Goal: Task Accomplishment & Management: Complete application form

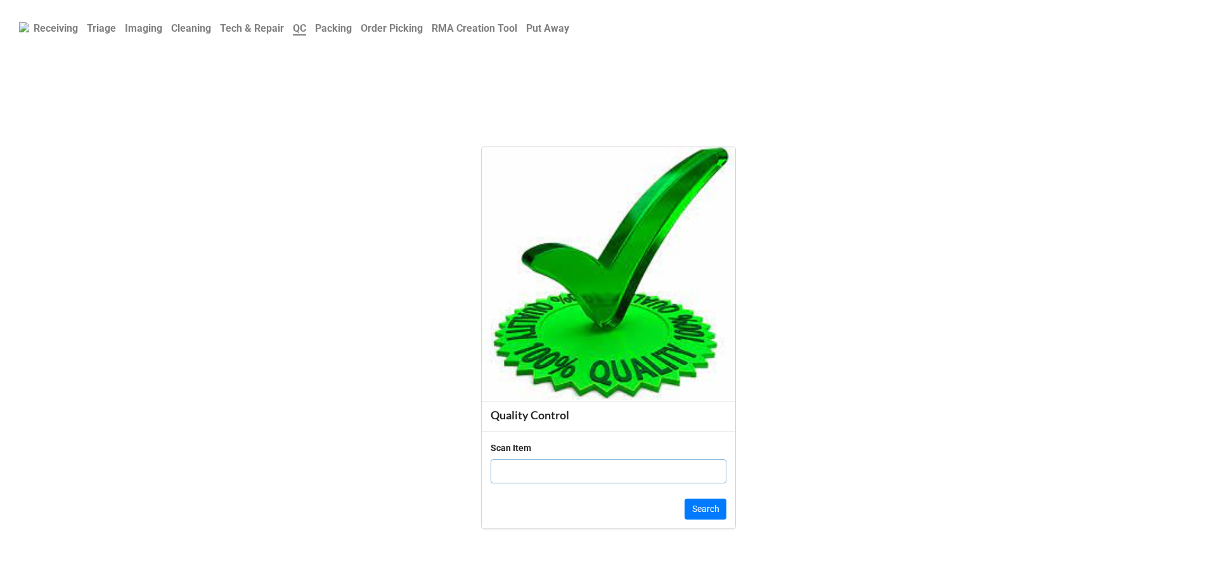
click at [519, 464] on input "text" at bounding box center [609, 471] width 236 height 24
click button "Search" at bounding box center [706, 509] width 42 height 22
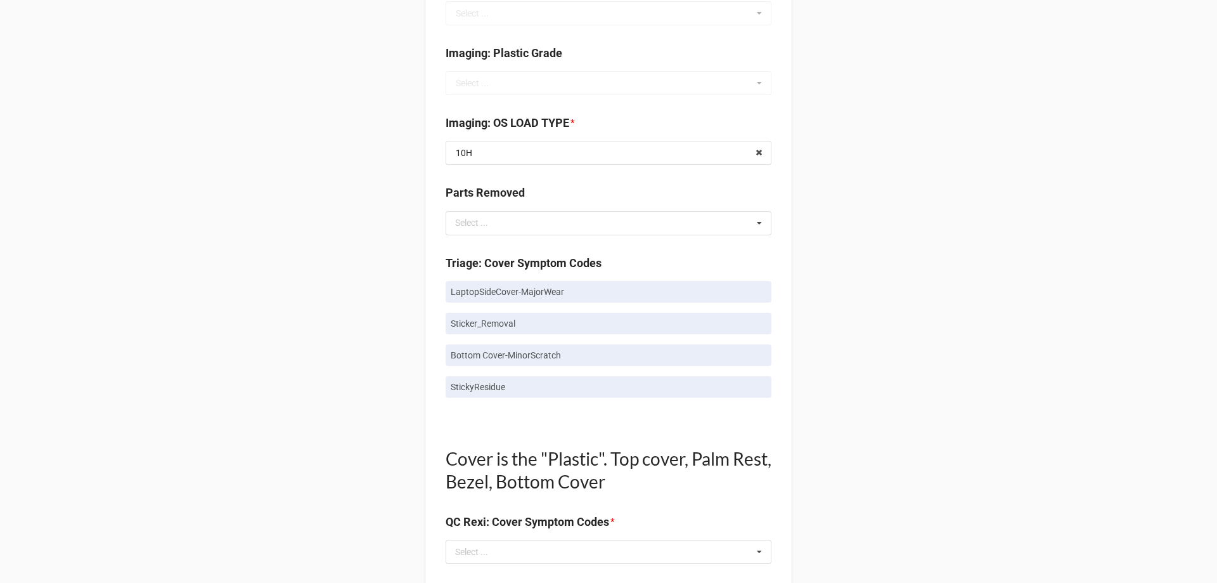
scroll to position [571, 0]
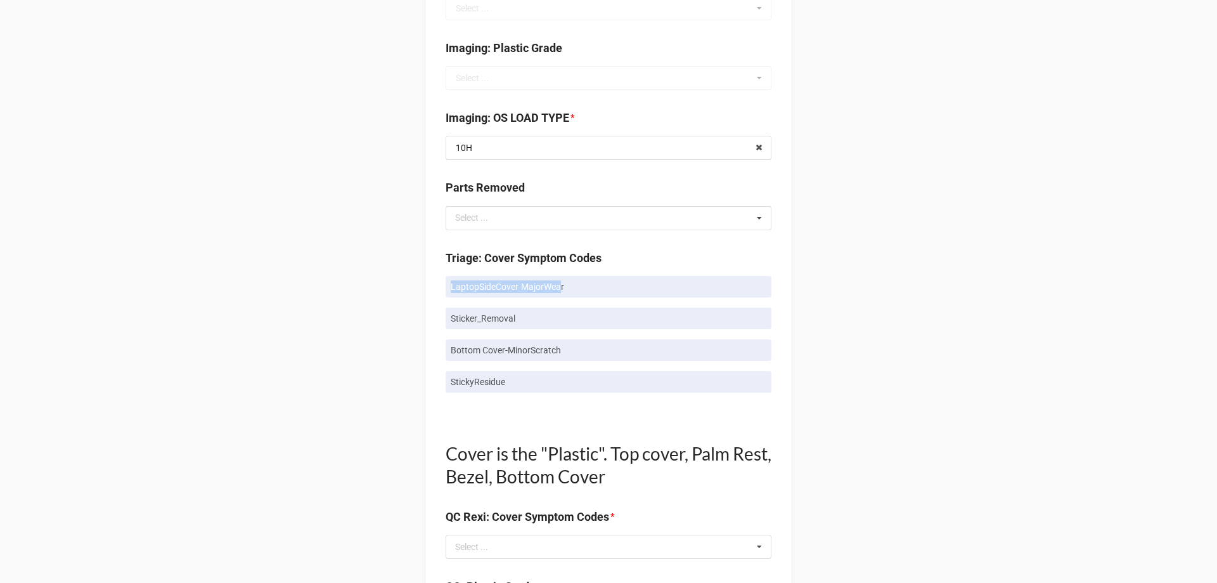
drag, startPoint x: 448, startPoint y: 285, endPoint x: 558, endPoint y: 289, distance: 110.4
click at [558, 289] on p "LaptopSideCover-MajorWear" at bounding box center [609, 286] width 316 height 13
click at [772, 291] on div "Quality Control Box Label: Description Dell Inc. Latitude 5540 I7-1355U 16 GB 5…" at bounding box center [609, 580] width 368 height 2156
click at [482, 287] on p "LaptopSideCover-MajorWear" at bounding box center [609, 286] width 316 height 13
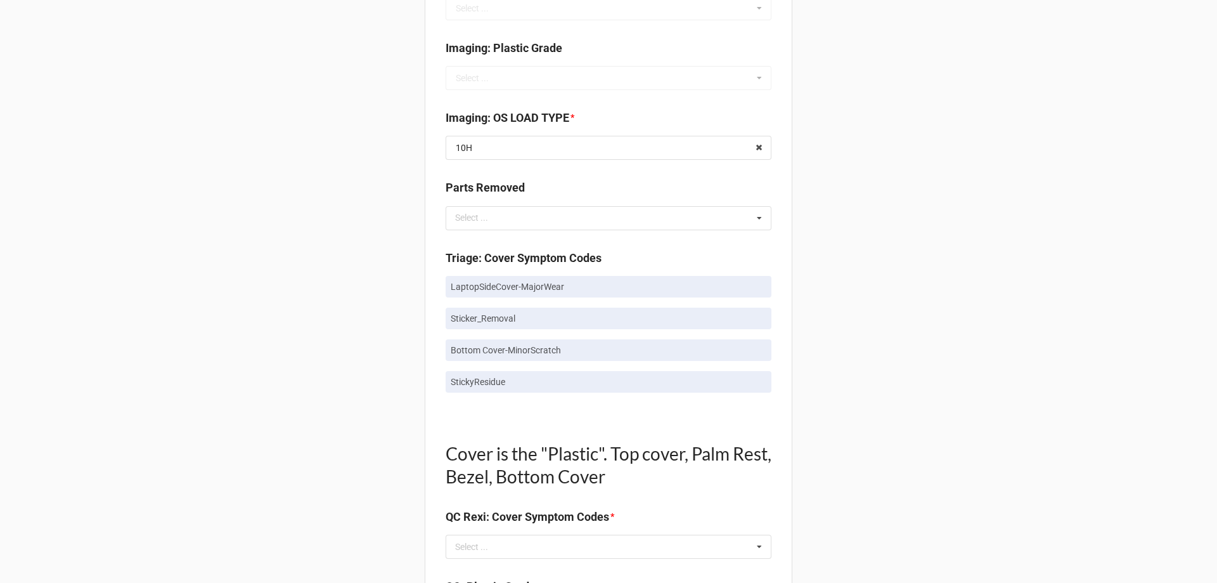
click at [815, 355] on div "Back Receiving Triage Imaging Cleaning Tech & Repair QC Packing Order Picking R…" at bounding box center [608, 553] width 1217 height 2249
drag, startPoint x: 448, startPoint y: 287, endPoint x: 560, endPoint y: 285, distance: 111.6
click at [560, 285] on p "LaptopSideCover-MajorWear" at bounding box center [609, 286] width 316 height 13
copy p "LaptopSideCover-MajorWear"
click at [820, 321] on div "Back Receiving Triage Imaging Cleaning Tech & Repair QC Packing Order Picking R…" at bounding box center [608, 553] width 1217 height 2249
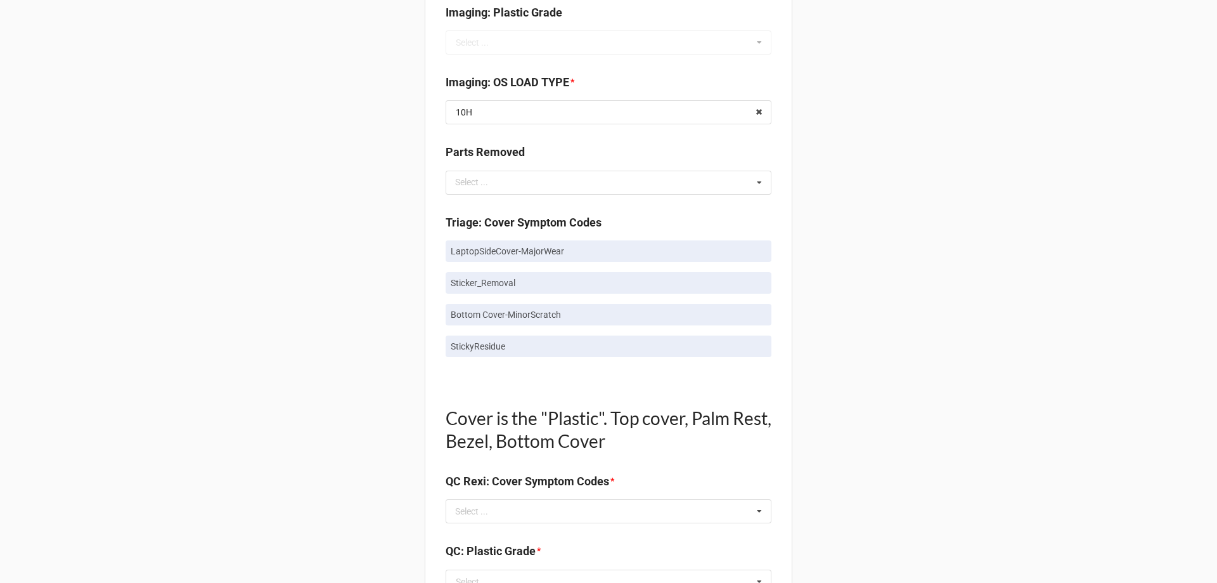
scroll to position [634, 0]
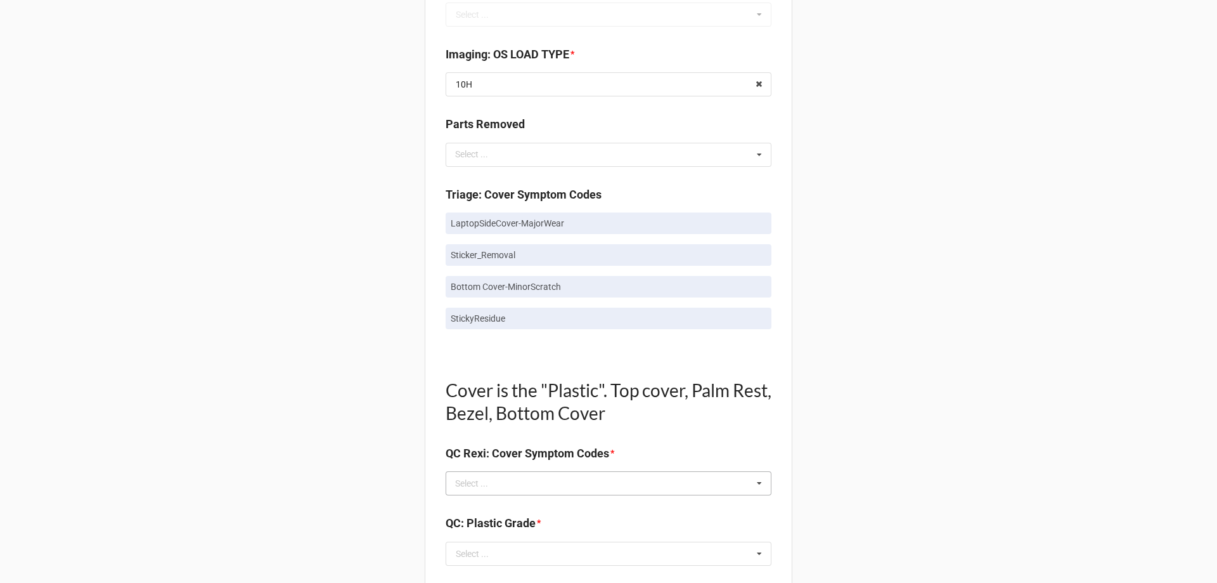
click at [533, 481] on div "Select ... No results found." at bounding box center [609, 483] width 326 height 24
paste input "LaptopSideCover-MajorWear"
type input "LaptopSideCover-MajorWear"
click at [785, 421] on div "Quality Control Box Label: Description Dell Inc. Latitude 5540 I7-1355U 16 GB 5…" at bounding box center [609, 516] width 368 height 2156
click at [544, 479] on div "LaptopSideCover-MajorWear Select ... Top Cover-Broken Top Cover-MajorDent Top C…" at bounding box center [609, 483] width 326 height 24
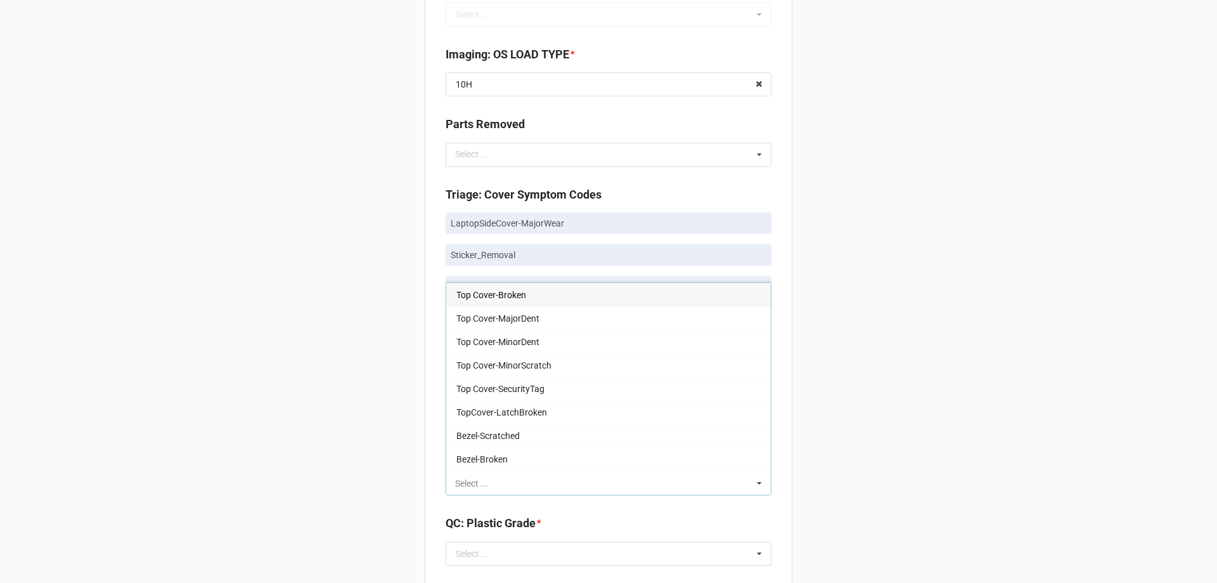
paste input "LaptopSideCover-MajorWear"
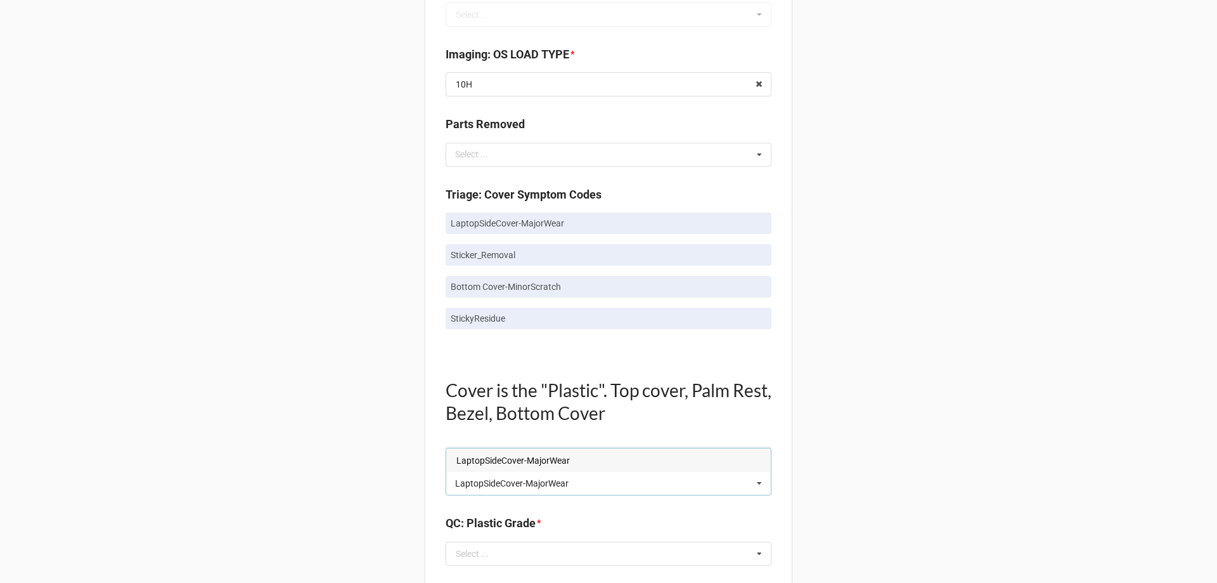
type input "LaptopSideCover-MajorWear"
click at [877, 445] on div "Back Receiving Triage Imaging Cleaning Tech & Repair QC Packing Order Picking R…" at bounding box center [608, 490] width 1217 height 2249
click at [671, 482] on div "LaptopSideCover-MajorWear Select ... Top Cover-Broken Top Cover-MajorDent Top C…" at bounding box center [609, 483] width 326 height 24
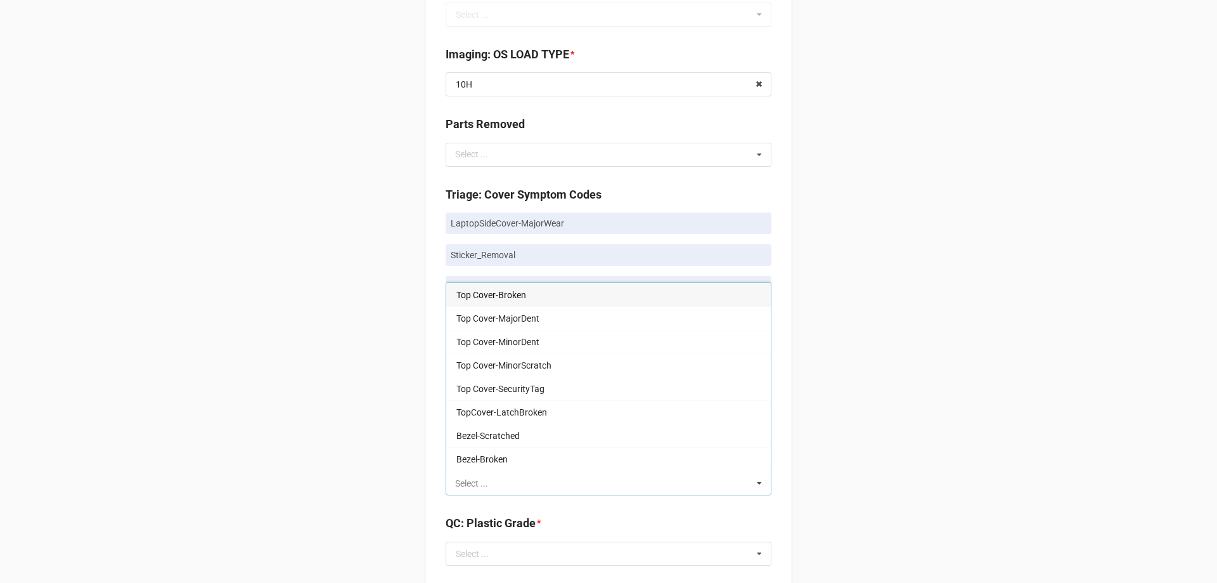
paste input "LaptopSideCover-MajorWear"
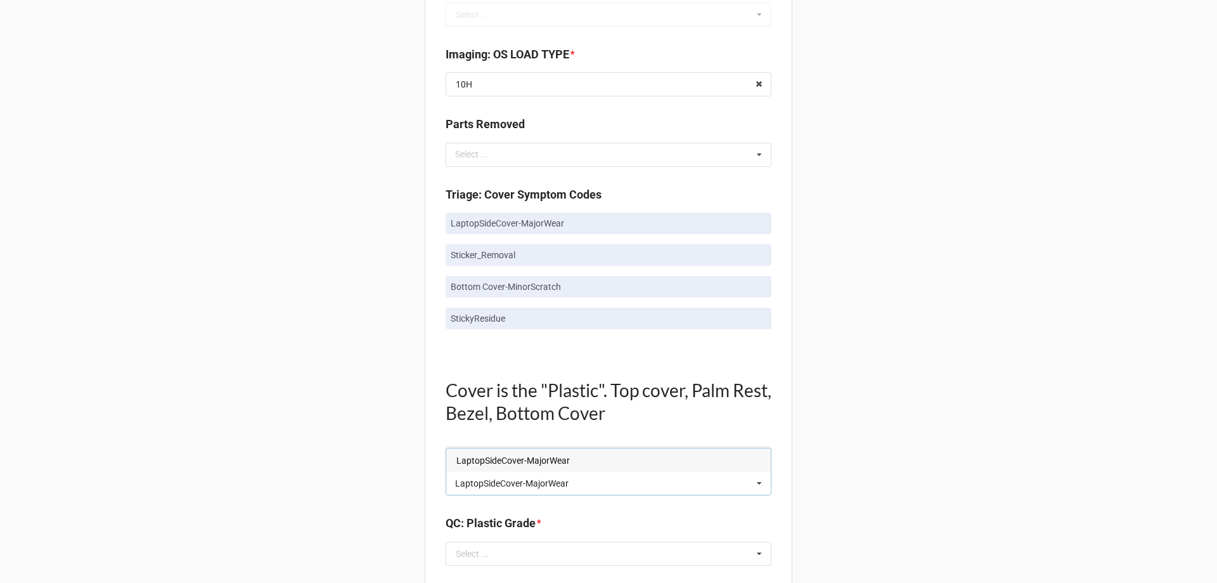
type input "LaptopSideCover-MajorWear"
click at [605, 460] on div "LaptopSideCover-MajorWear" at bounding box center [608, 459] width 325 height 23
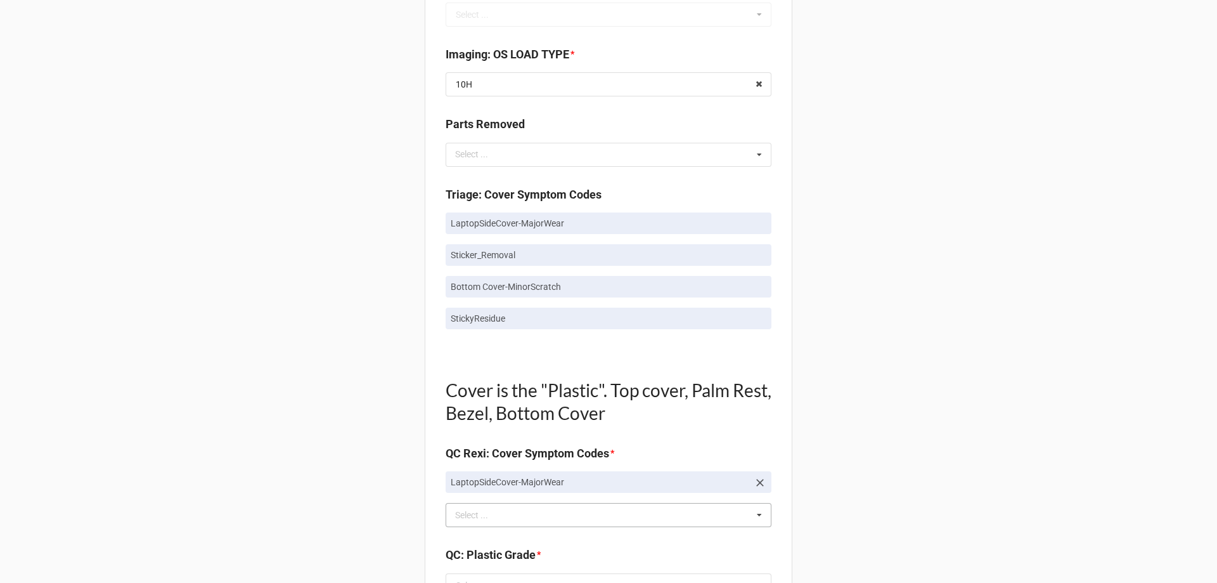
click at [929, 380] on div "Back Receiving Triage Imaging Cleaning Tech & Repair QC Packing Order Picking R…" at bounding box center [608, 506] width 1217 height 2280
drag, startPoint x: 448, startPoint y: 254, endPoint x: 509, endPoint y: 249, distance: 61.8
click at [509, 249] on p "Sticker_Removal" at bounding box center [609, 255] width 316 height 13
click at [380, 264] on div "Back Receiving Triage Imaging Cleaning Tech & Repair QC Packing Order Picking R…" at bounding box center [608, 506] width 1217 height 2280
click at [553, 510] on div "LaptopSideCover-MajorWear Select ... Top Cover-Broken Top Cover-MajorDent Top C…" at bounding box center [609, 515] width 326 height 24
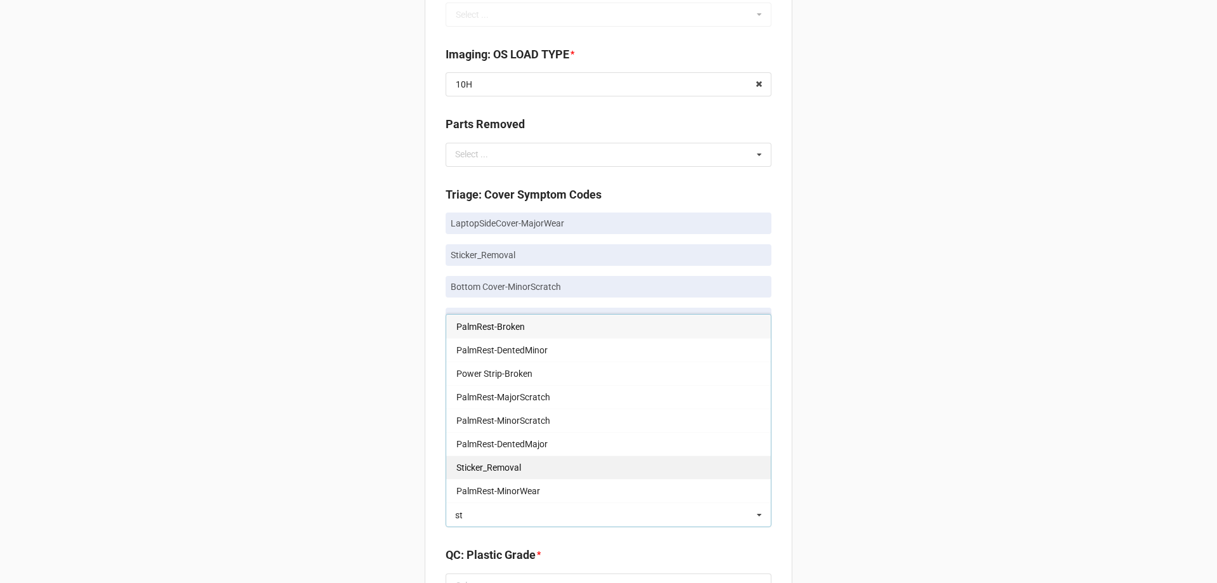
type input "st"
click at [541, 468] on div "Sticker_Removal" at bounding box center [608, 466] width 325 height 23
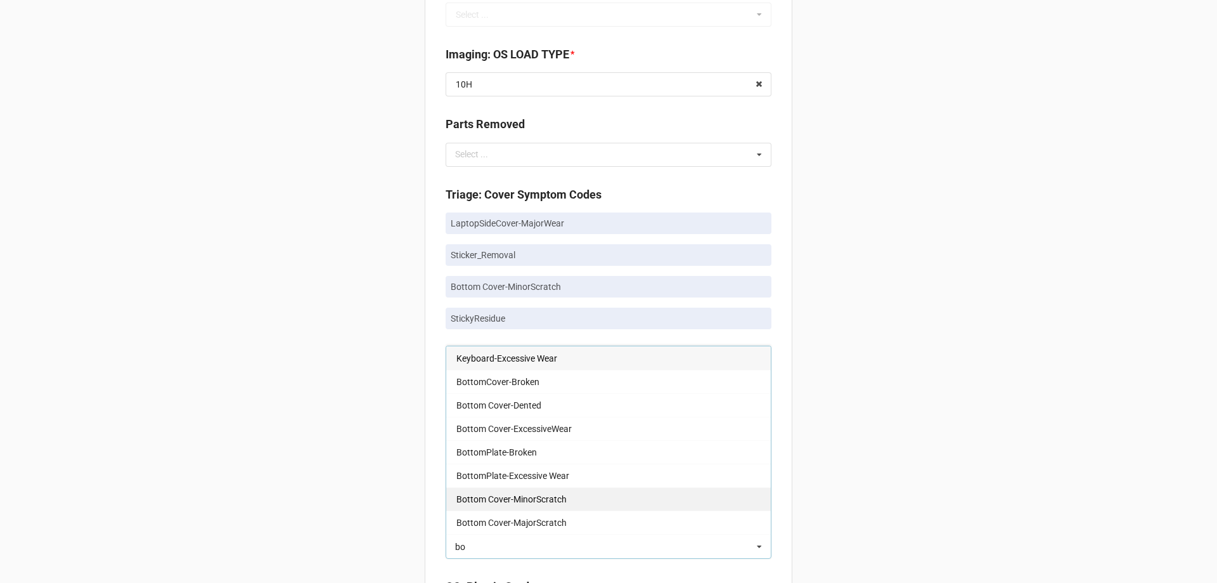
type input "bo"
click at [653, 505] on div "Bottom Cover-MinorScratch" at bounding box center [608, 498] width 325 height 23
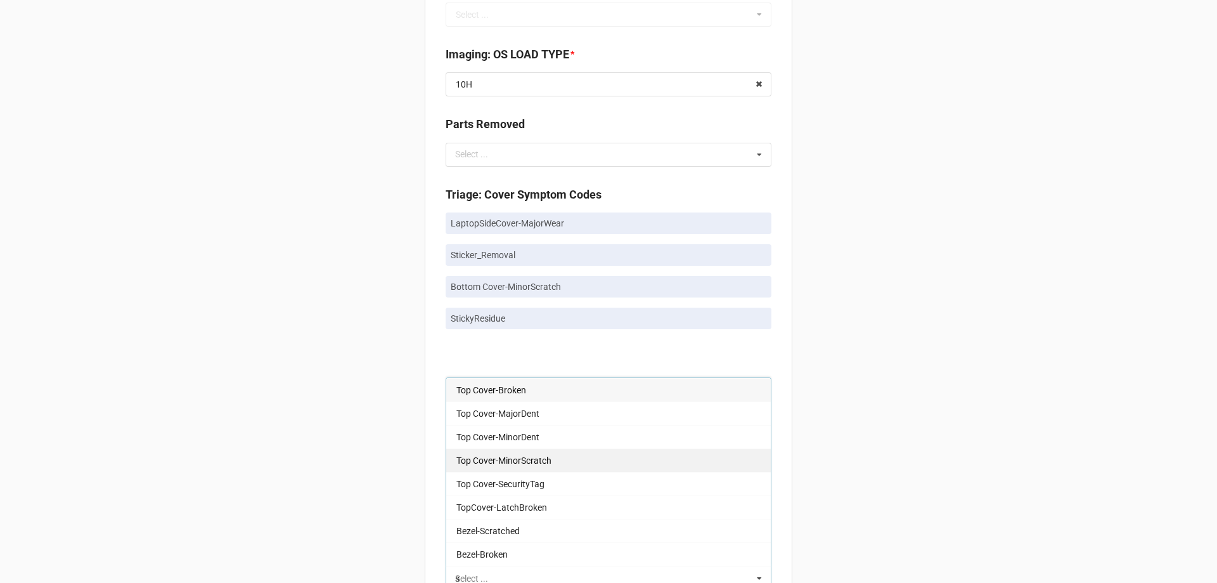
scroll to position [635, 0]
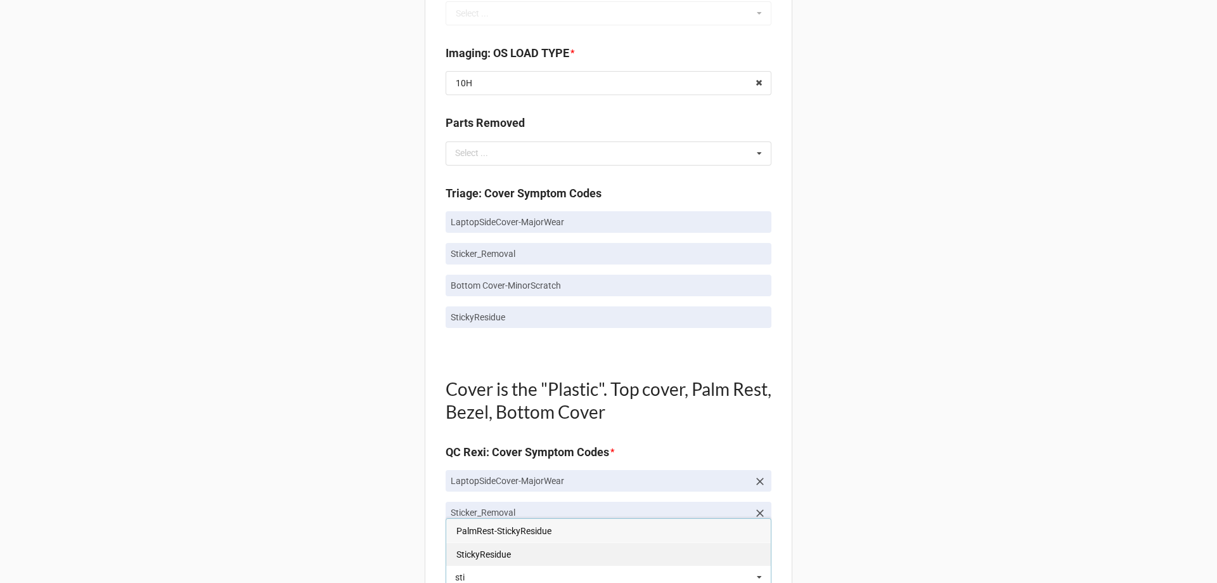
type input "sti"
click at [564, 557] on div "StickyResidue" at bounding box center [608, 553] width 325 height 23
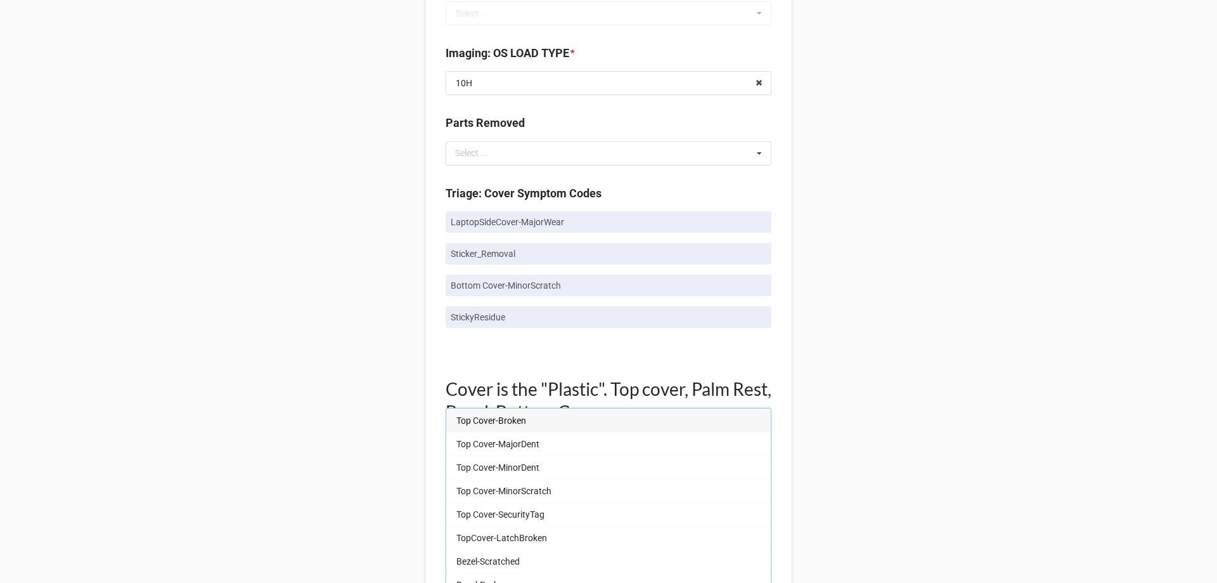
click at [997, 391] on div "Back Receiving Triage Imaging Cleaning Tech & Repair QC Packing Order Picking R…" at bounding box center [608, 552] width 1217 height 2375
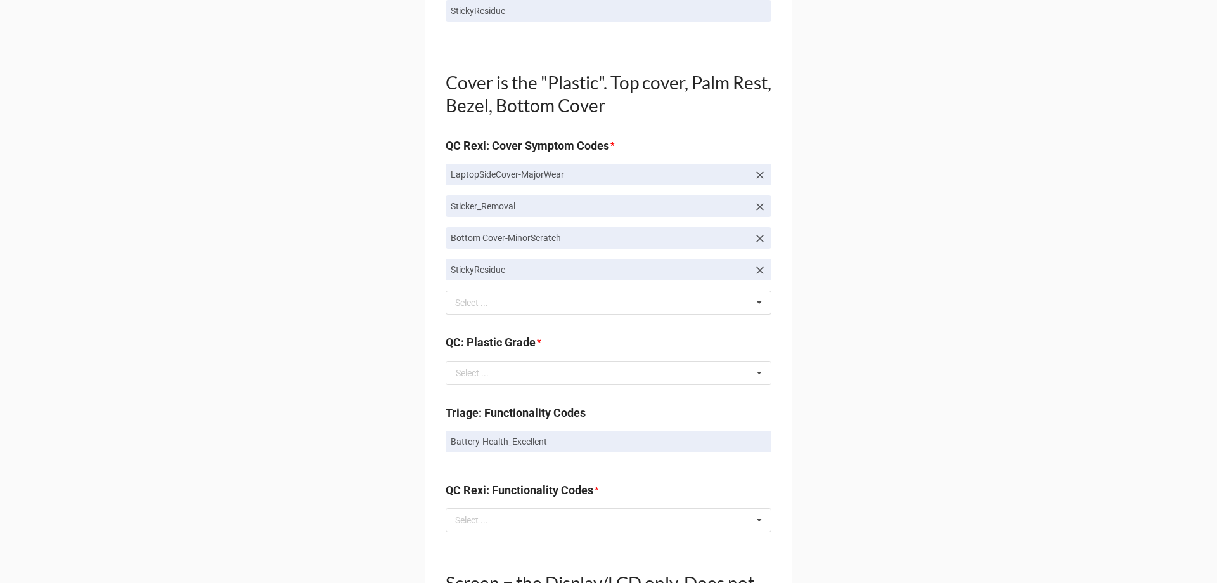
scroll to position [952, 0]
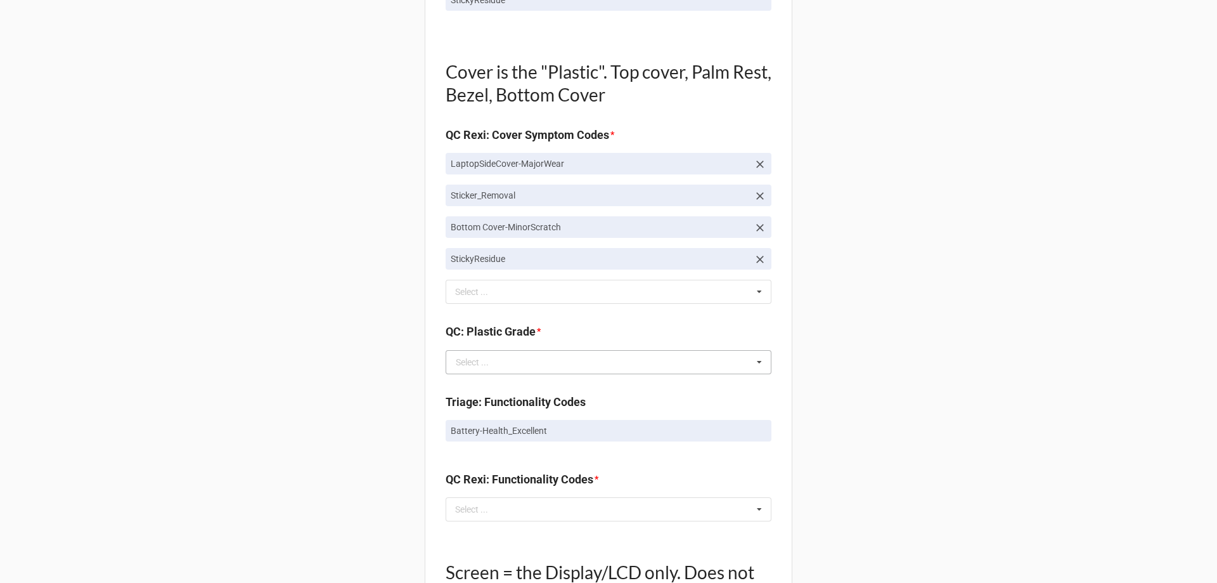
click at [759, 361] on icon at bounding box center [759, 362] width 19 height 23
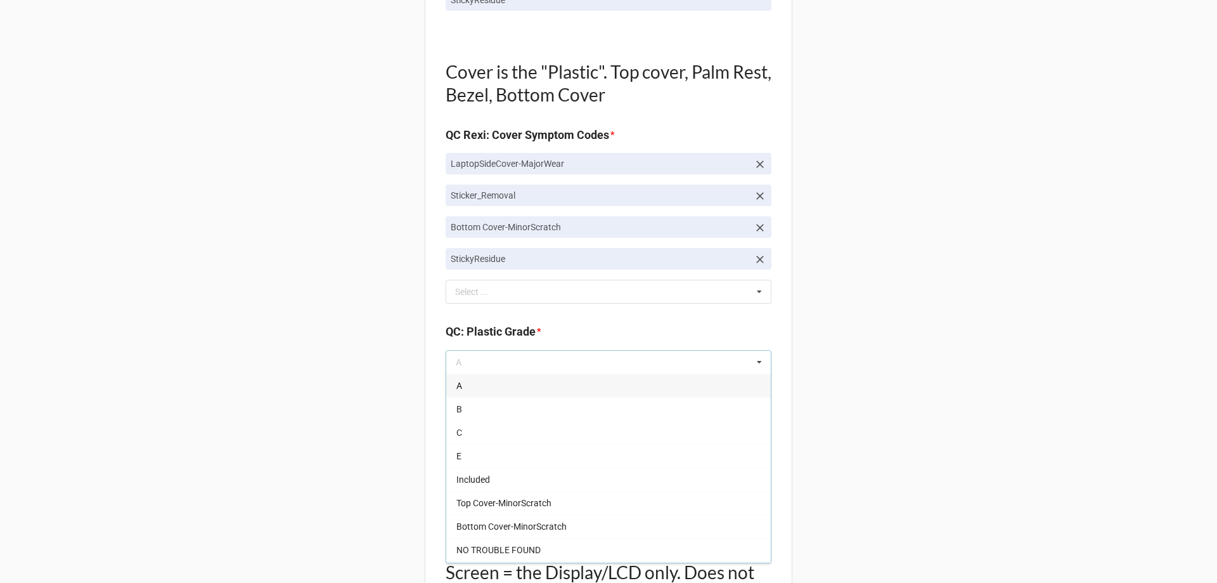
click at [586, 423] on div "C" at bounding box center [608, 431] width 325 height 23
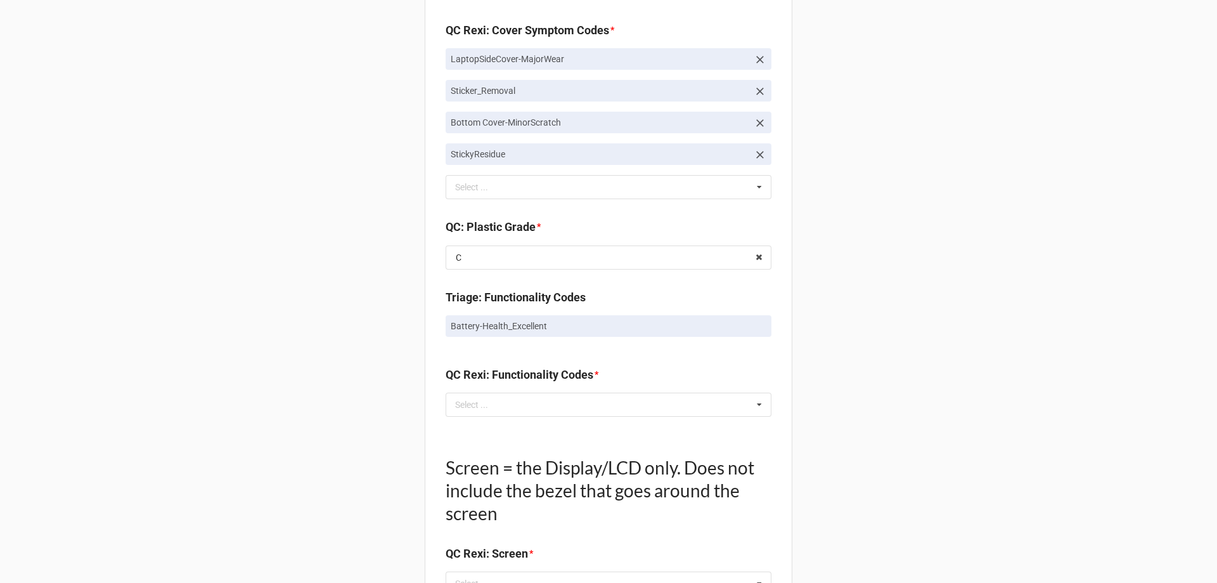
scroll to position [1079, 0]
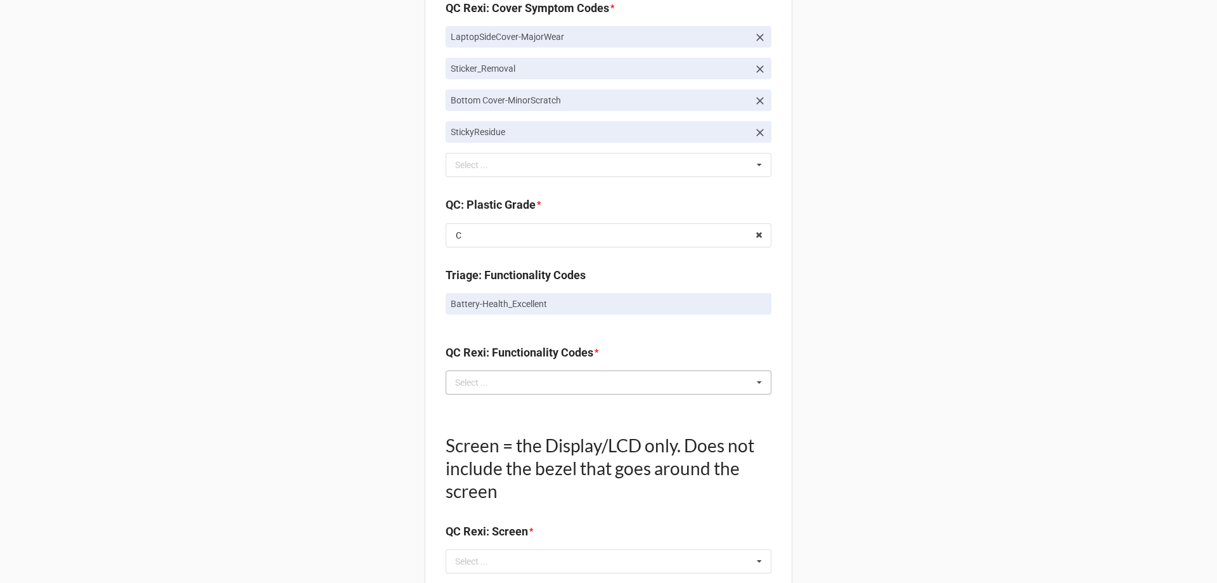
click at [588, 384] on div "Select ... No results found." at bounding box center [609, 382] width 326 height 24
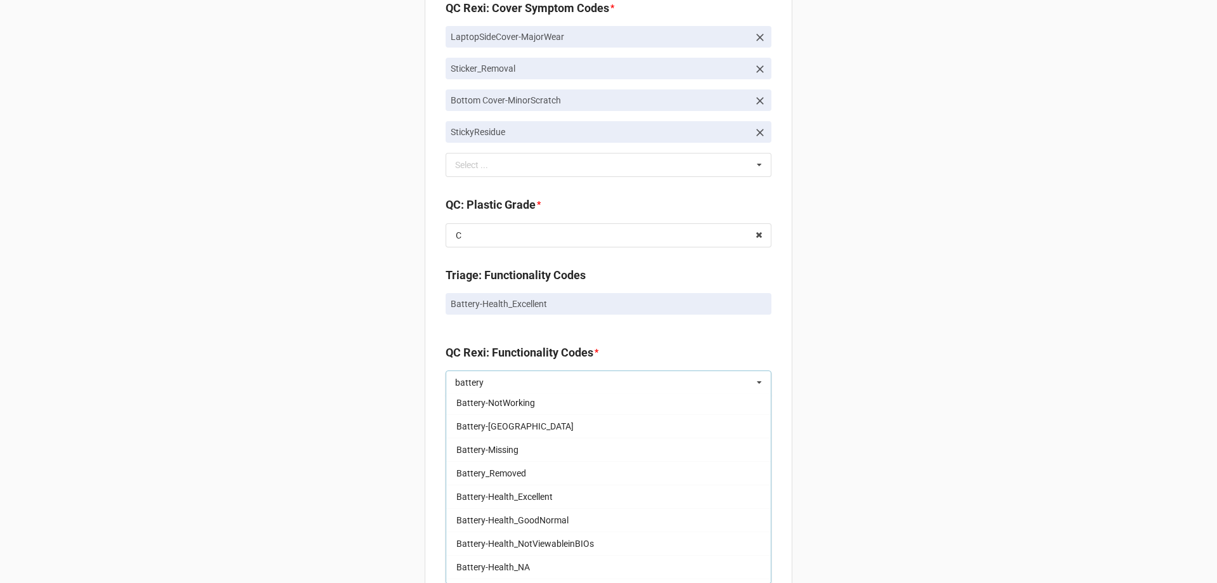
scroll to position [127, 0]
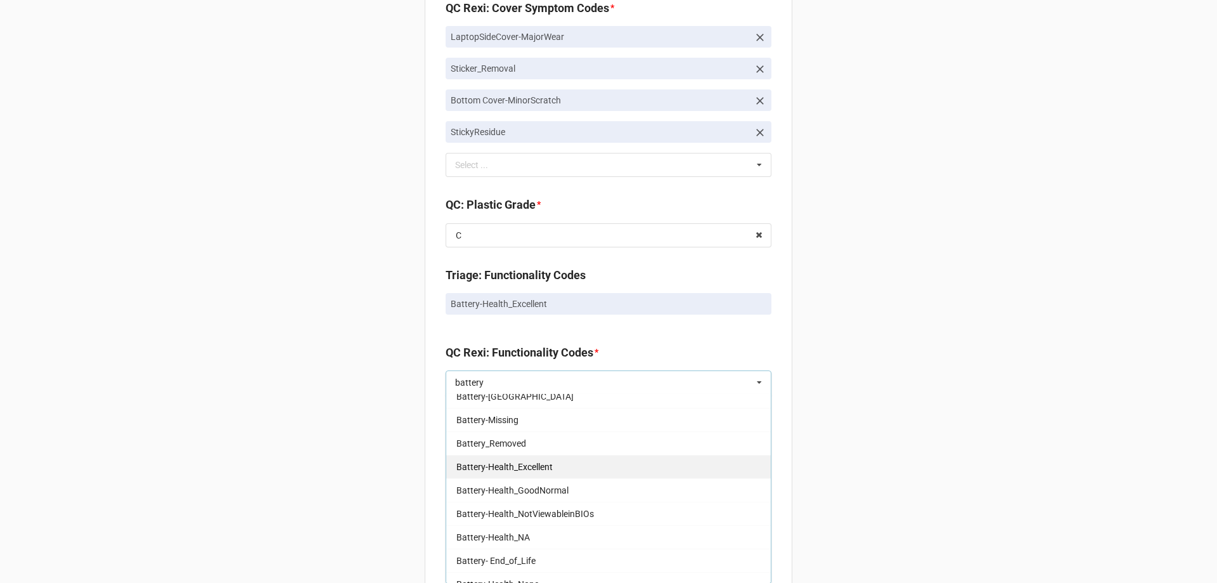
type input "battery"
click at [612, 459] on div "Battery-Health_Excellent" at bounding box center [608, 466] width 325 height 23
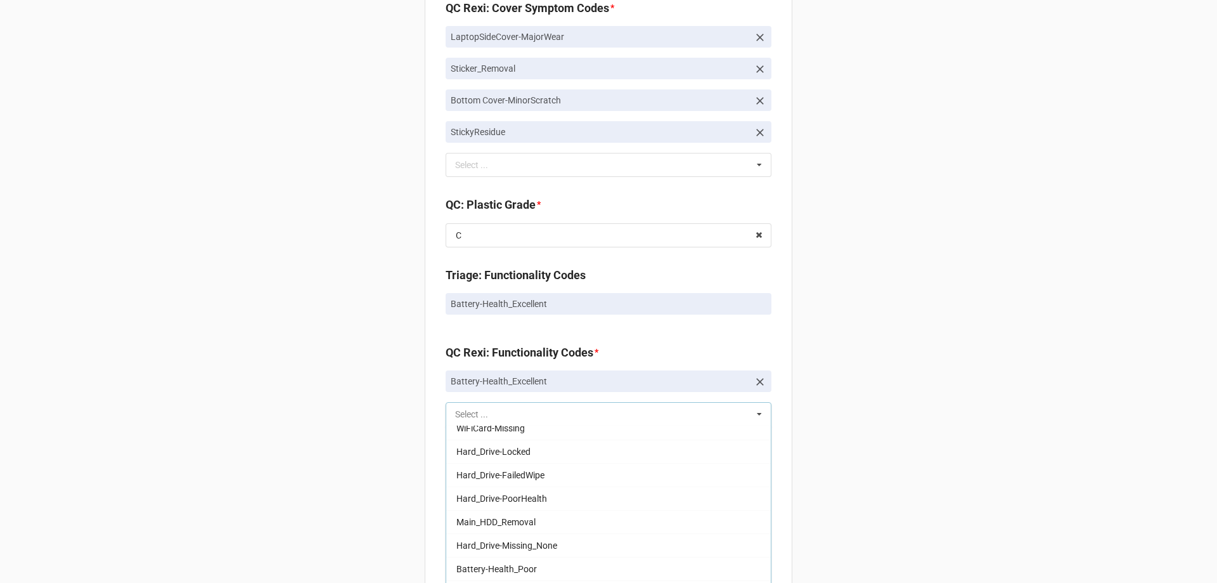
scroll to position [385, 0]
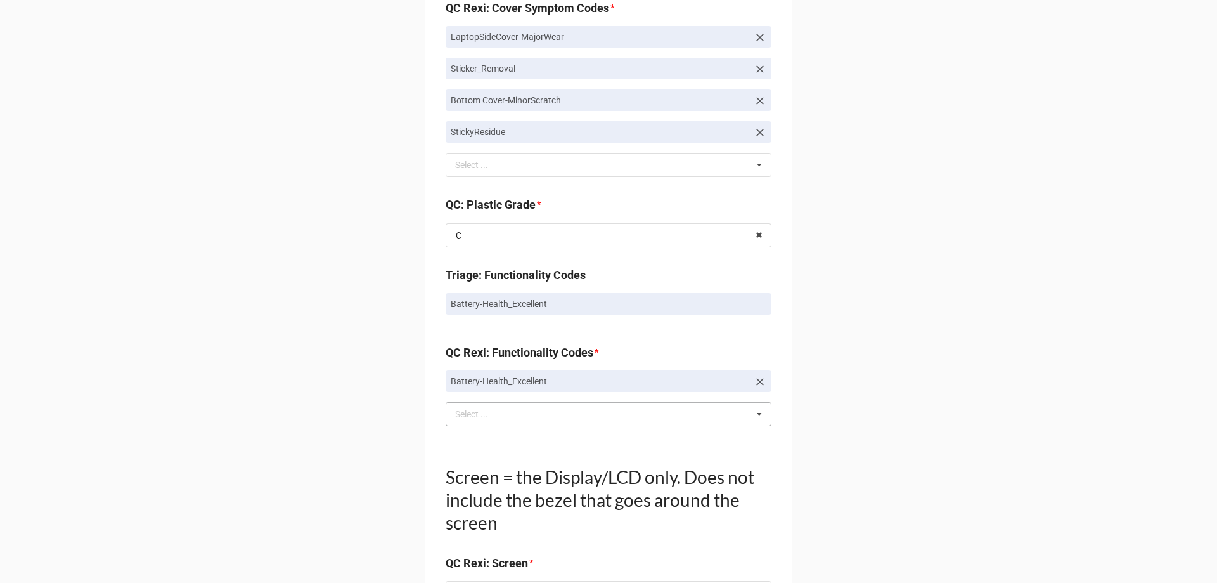
click at [818, 373] on div "Back Receiving Triage Imaging Cleaning Tech & Repair QC Packing Order Picking R…" at bounding box center [608, 124] width 1217 height 2407
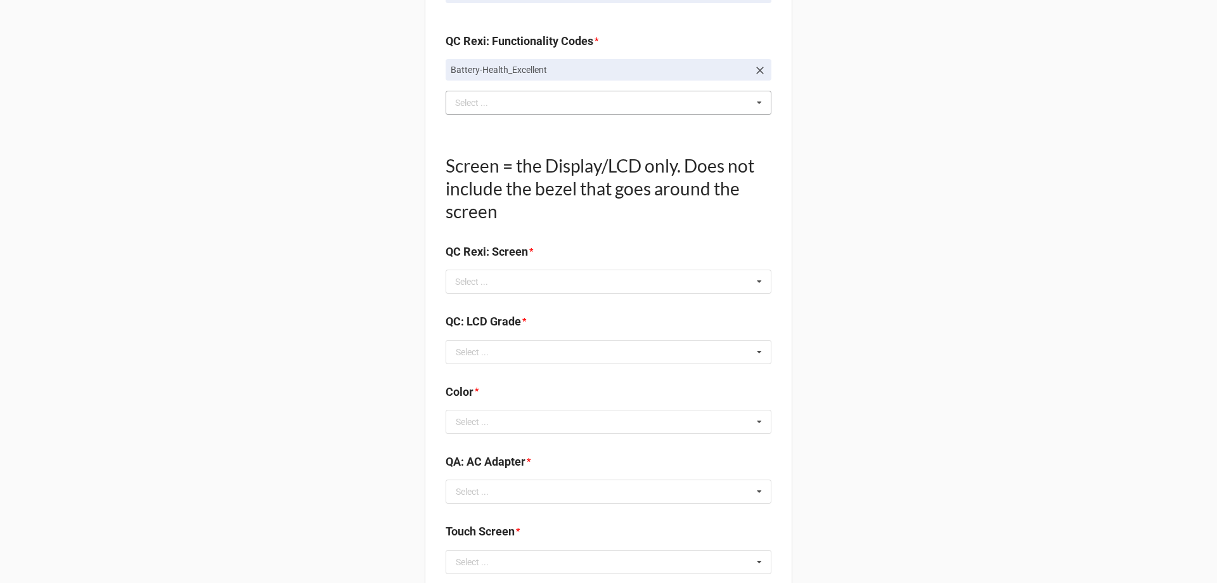
scroll to position [1396, 0]
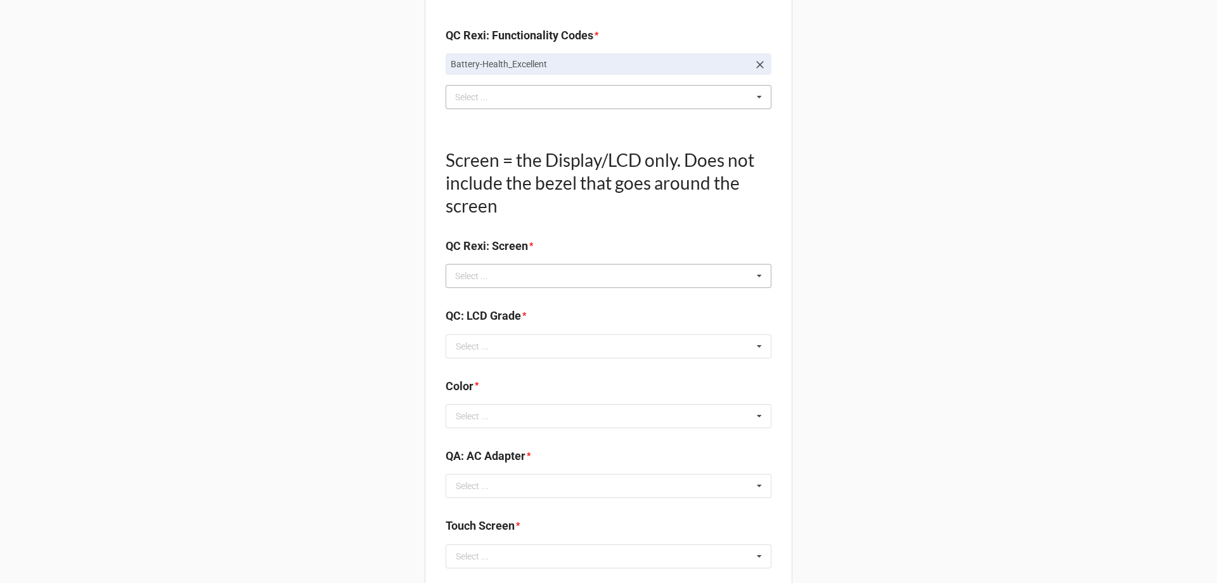
click at [758, 274] on icon at bounding box center [759, 275] width 19 height 23
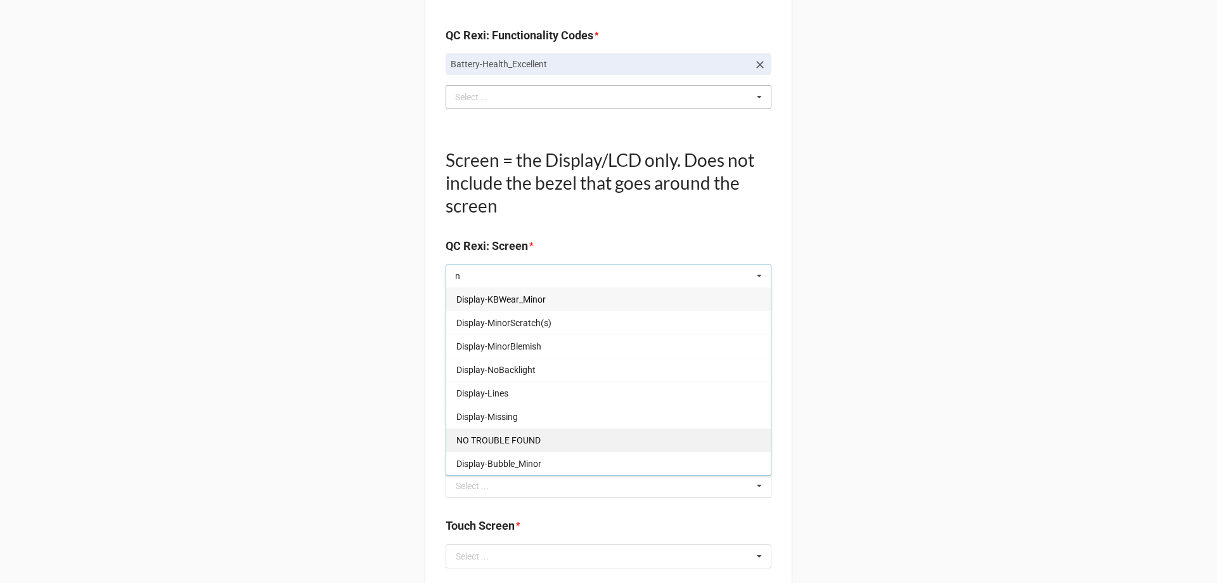
type input "n"
click at [632, 434] on div "NO TROUBLE FOUND" at bounding box center [608, 439] width 325 height 23
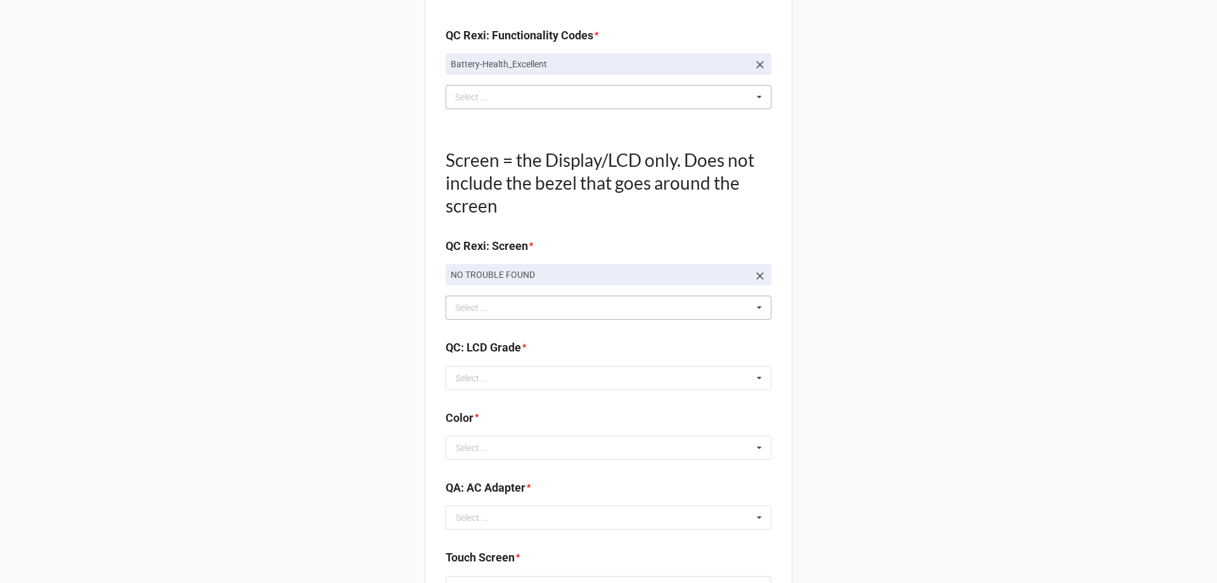
click at [756, 377] on icon at bounding box center [759, 377] width 19 height 23
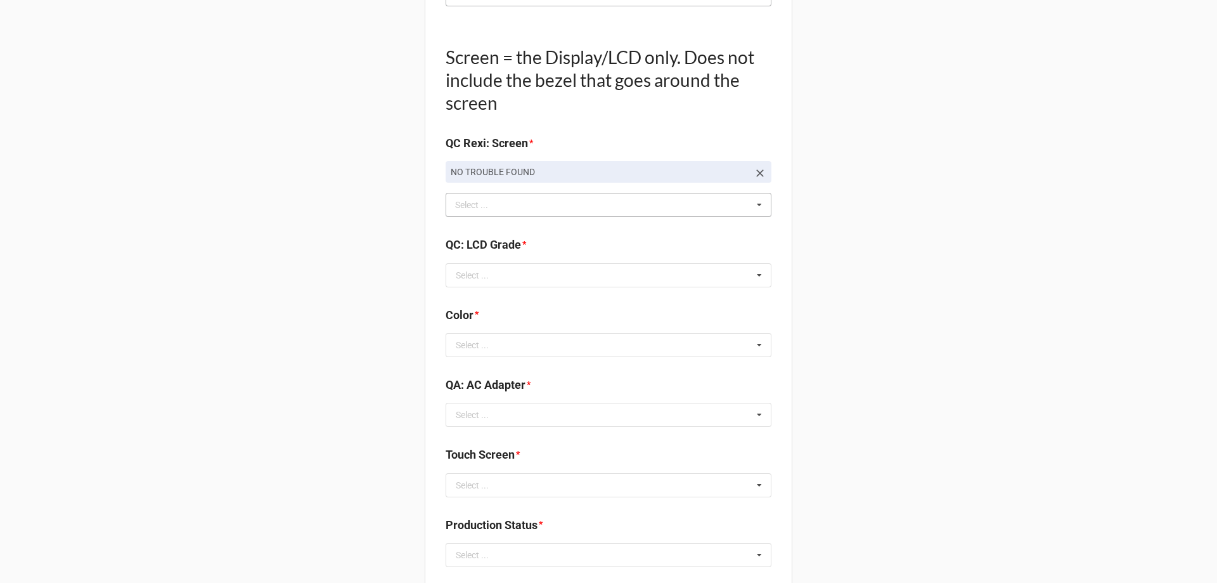
scroll to position [1523, 0]
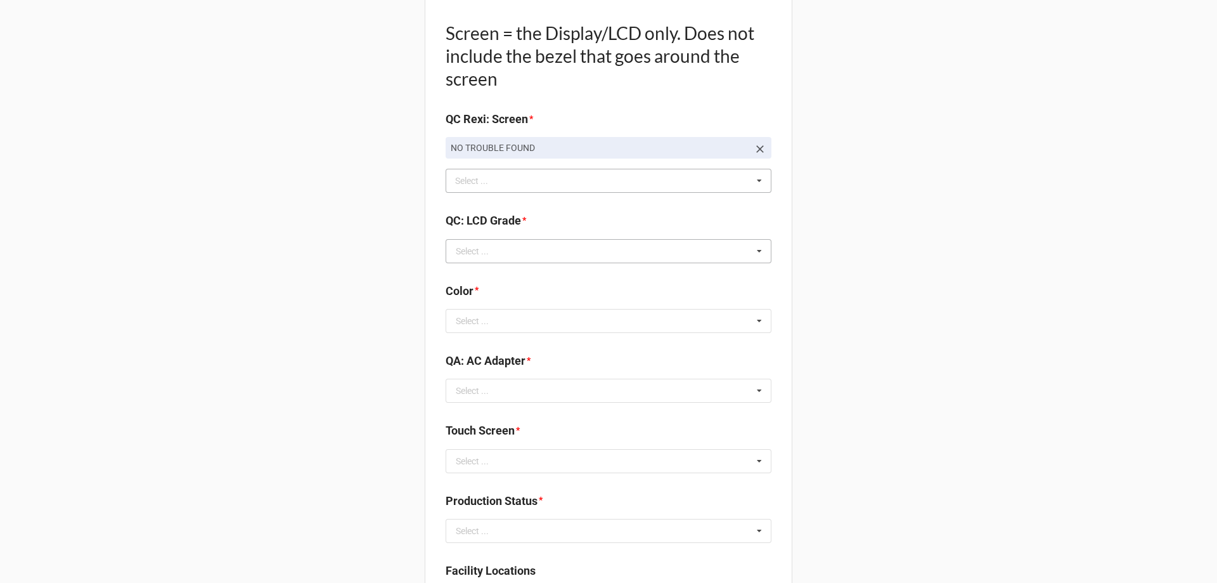
click at [754, 250] on icon at bounding box center [759, 251] width 19 height 23
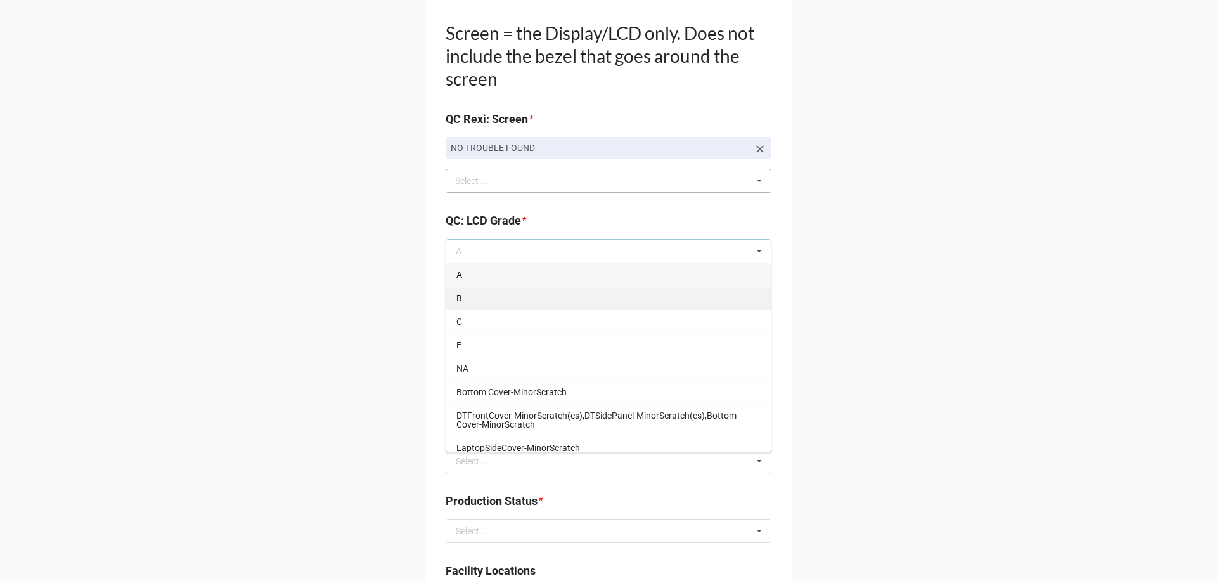
click at [644, 295] on div "B" at bounding box center [608, 297] width 325 height 23
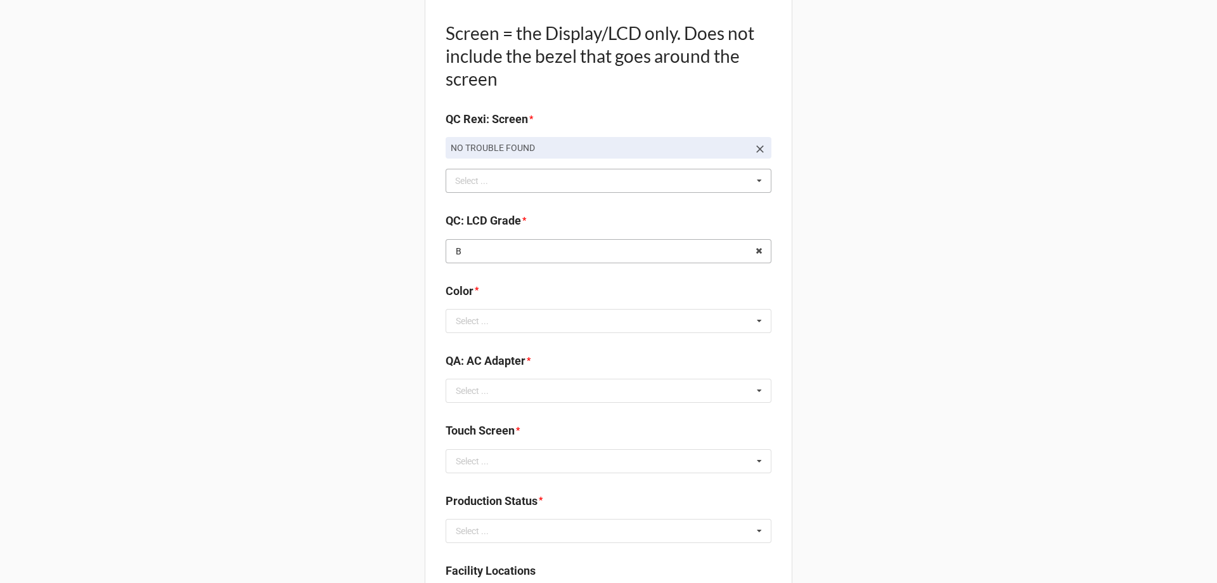
click at [733, 252] on input "text" at bounding box center [609, 251] width 325 height 23
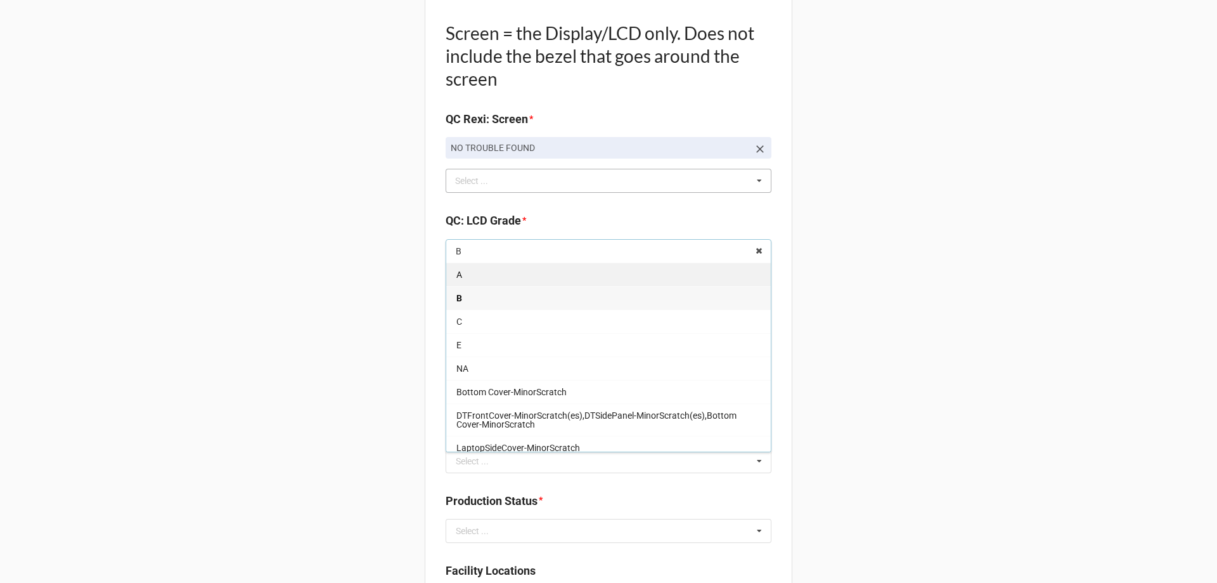
click at [631, 285] on div "A" at bounding box center [608, 273] width 325 height 23
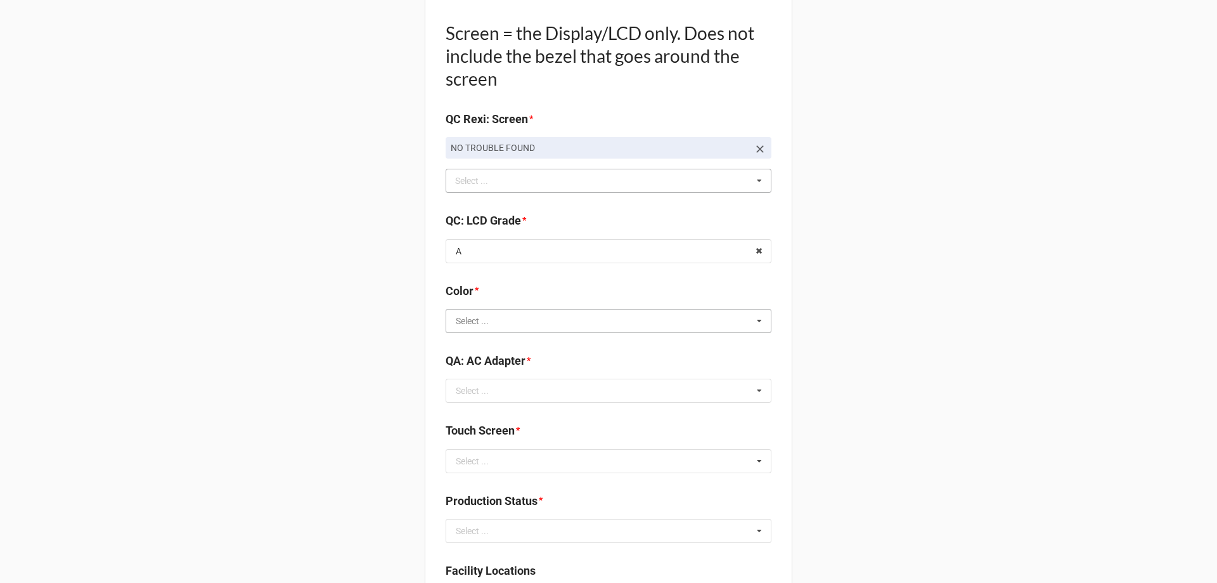
click at [590, 320] on input "text" at bounding box center [609, 320] width 325 height 23
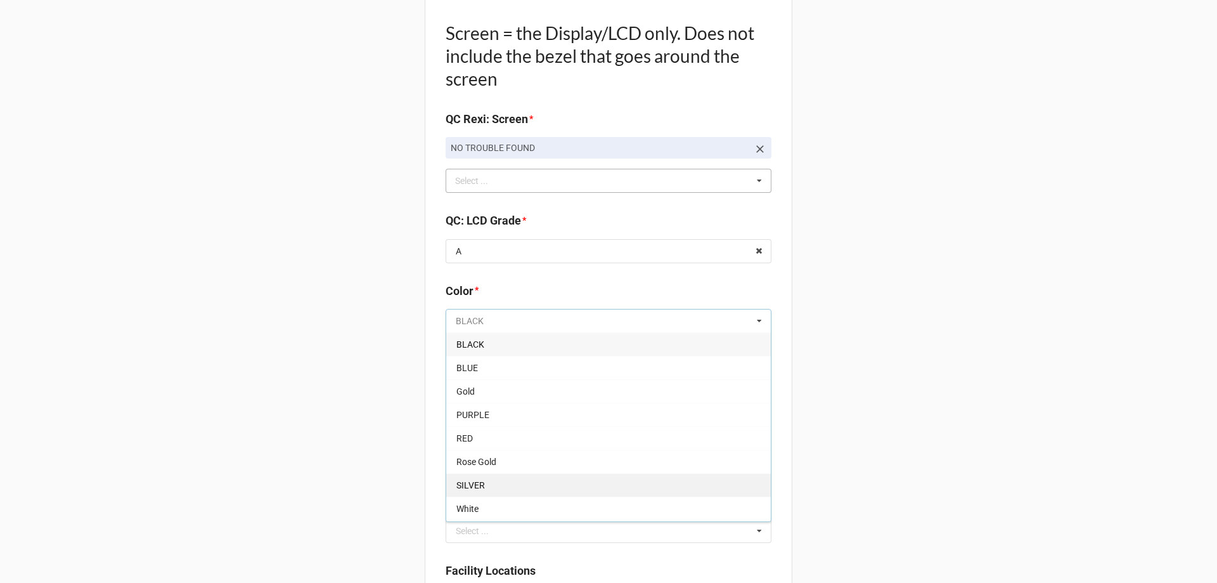
scroll to position [22, 0]
click at [541, 505] on div "GREY" at bounding box center [608, 509] width 325 height 23
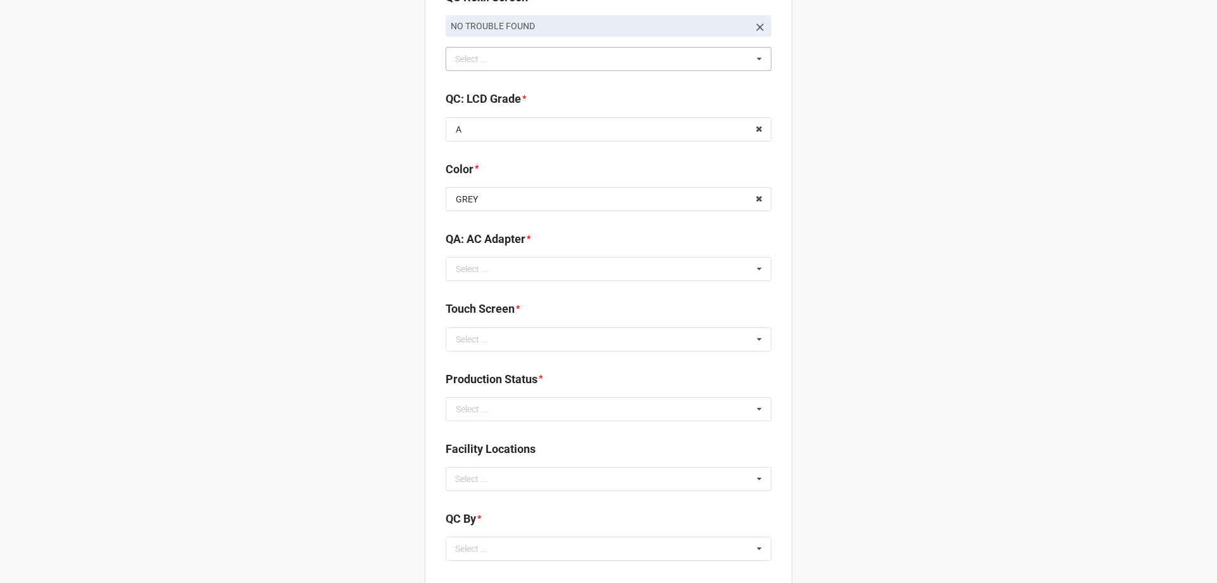
scroll to position [1650, 0]
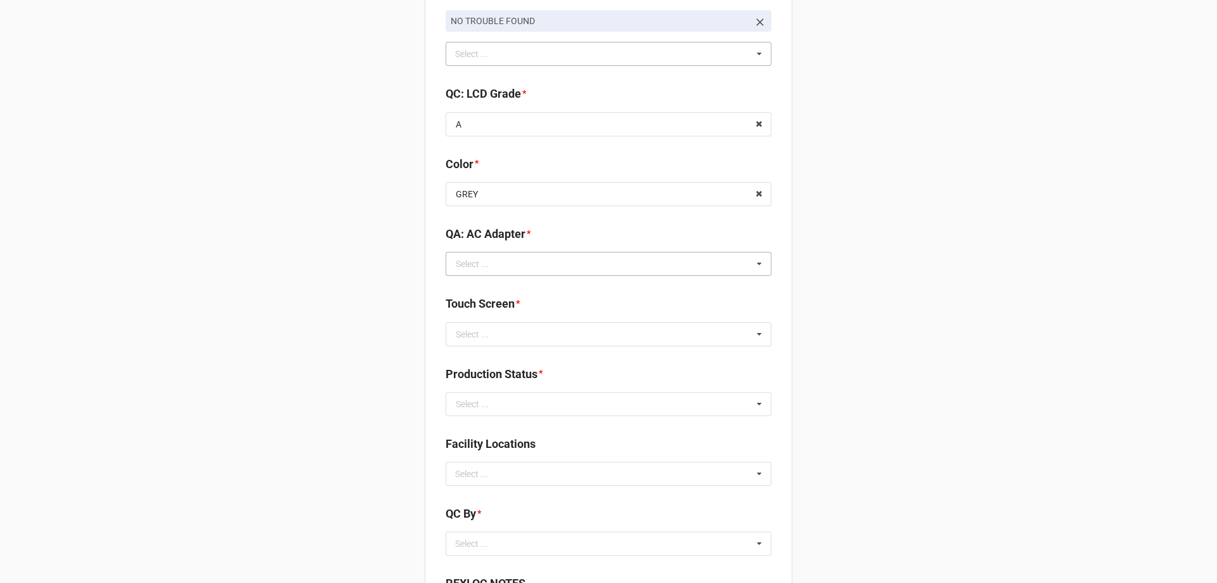
click at [758, 262] on icon at bounding box center [759, 263] width 19 height 23
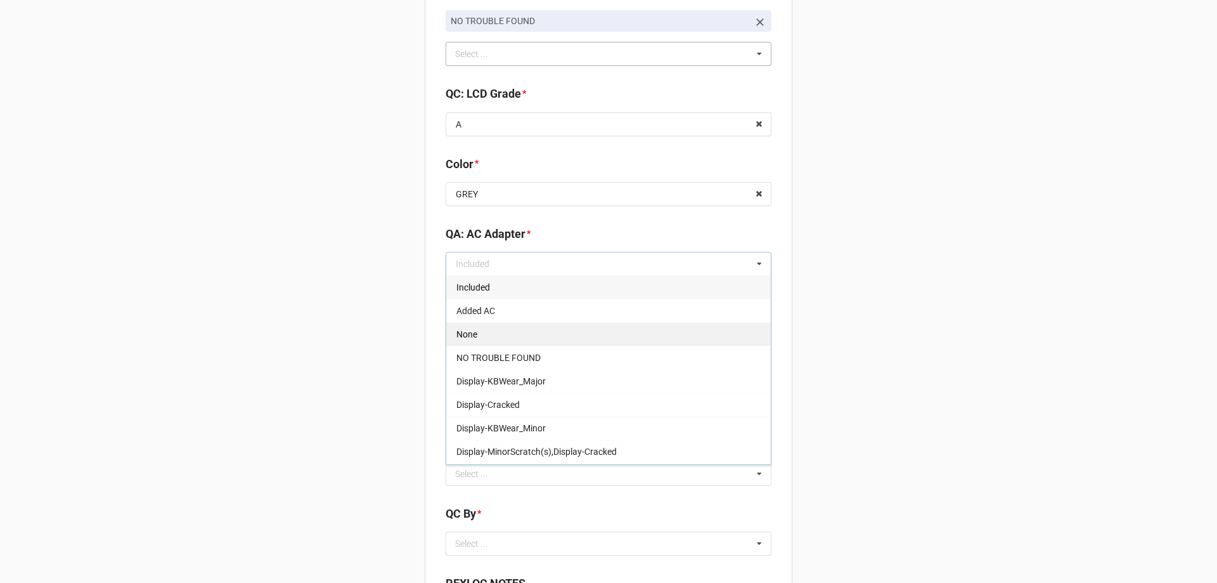
click at [537, 337] on div "None" at bounding box center [608, 333] width 325 height 23
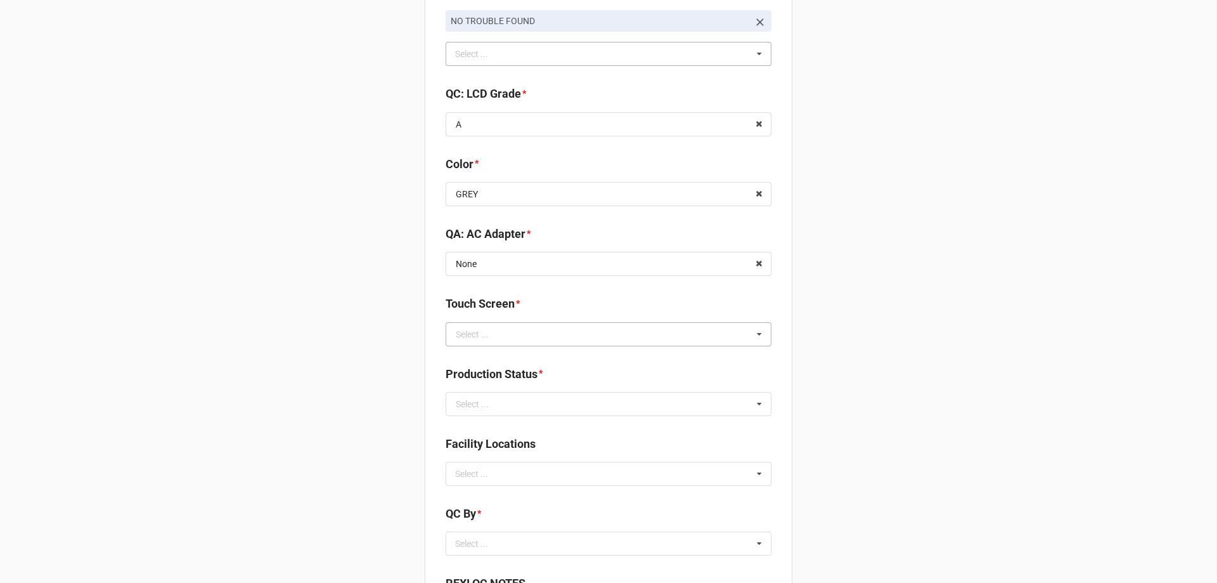
click at [750, 330] on icon at bounding box center [759, 334] width 19 height 23
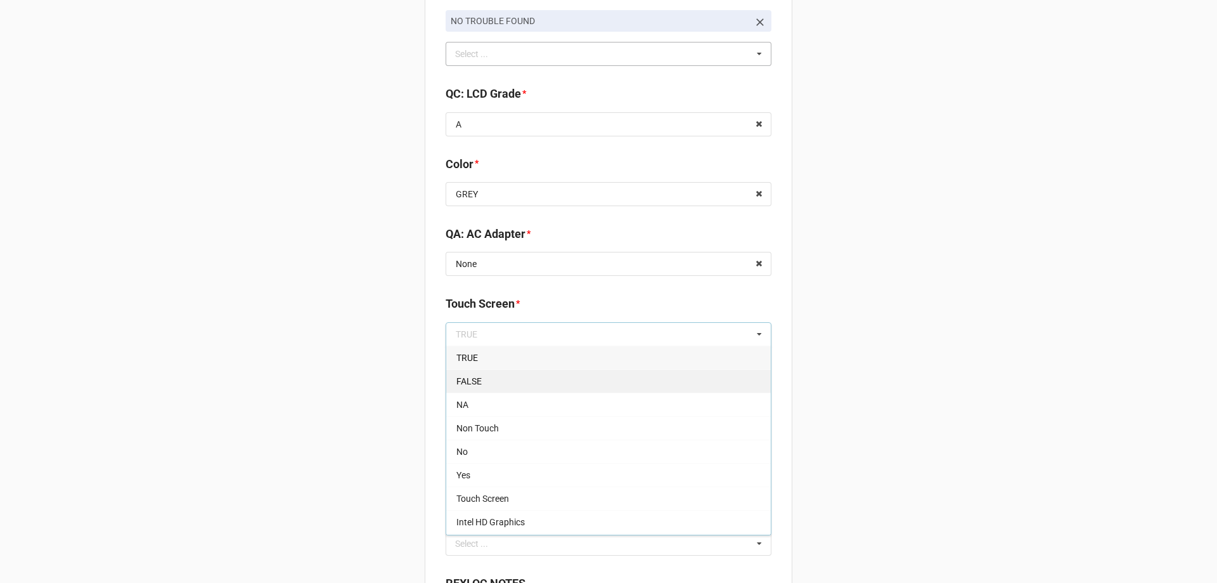
click at [534, 374] on div "FALSE" at bounding box center [608, 380] width 325 height 23
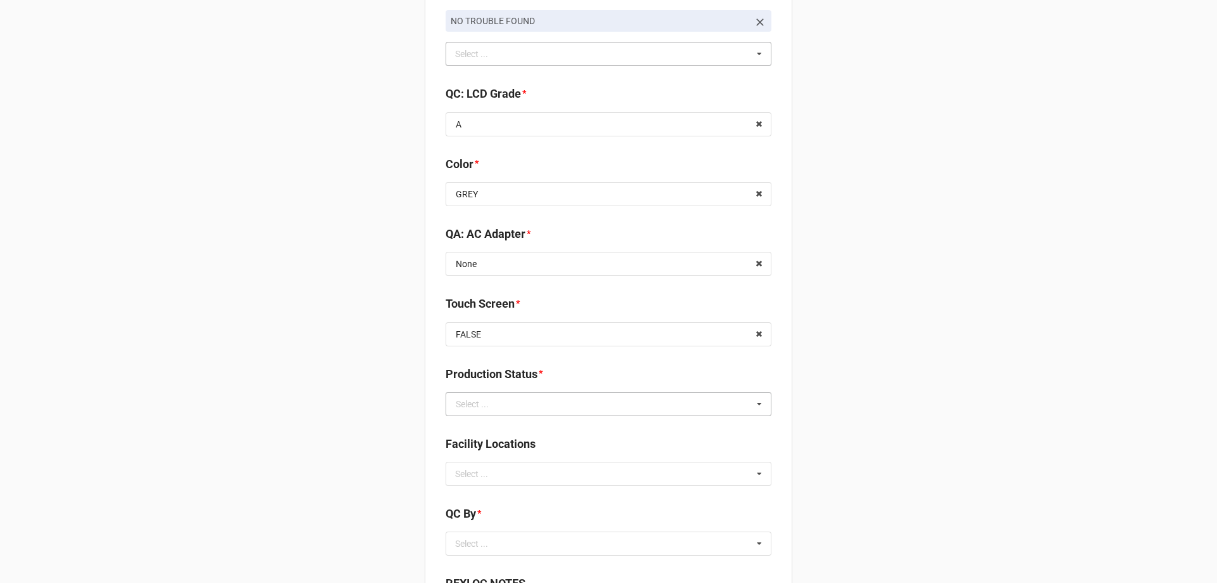
click at [752, 406] on icon at bounding box center [759, 403] width 19 height 23
click at [550, 425] on div "Cleaning" at bounding box center [608, 426] width 325 height 23
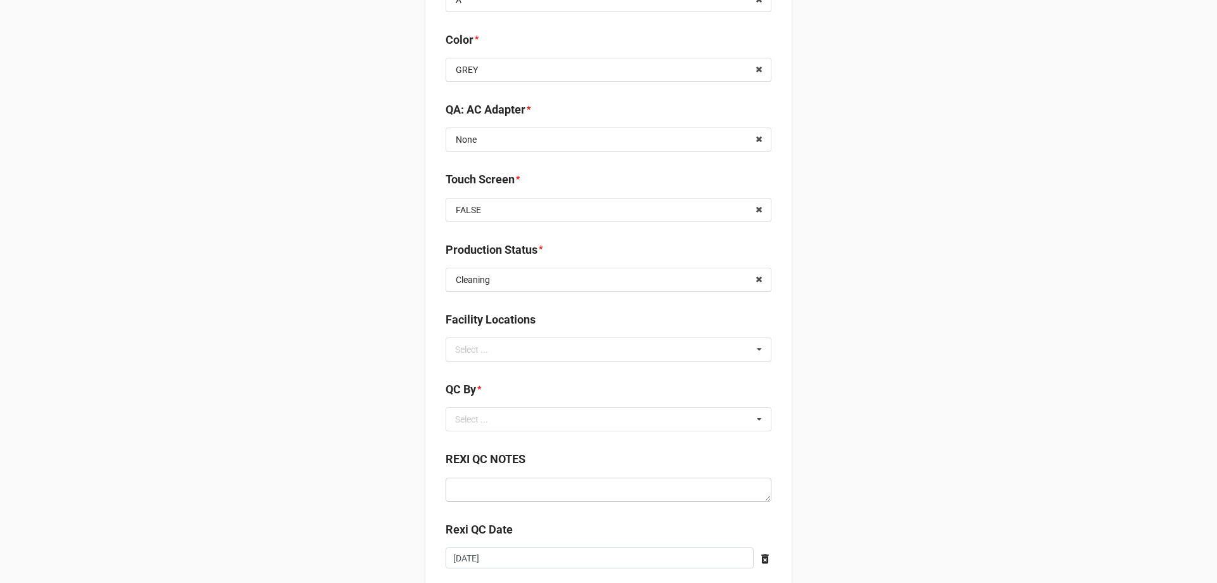
scroll to position [1776, 0]
click at [759, 416] on icon at bounding box center [759, 416] width 19 height 23
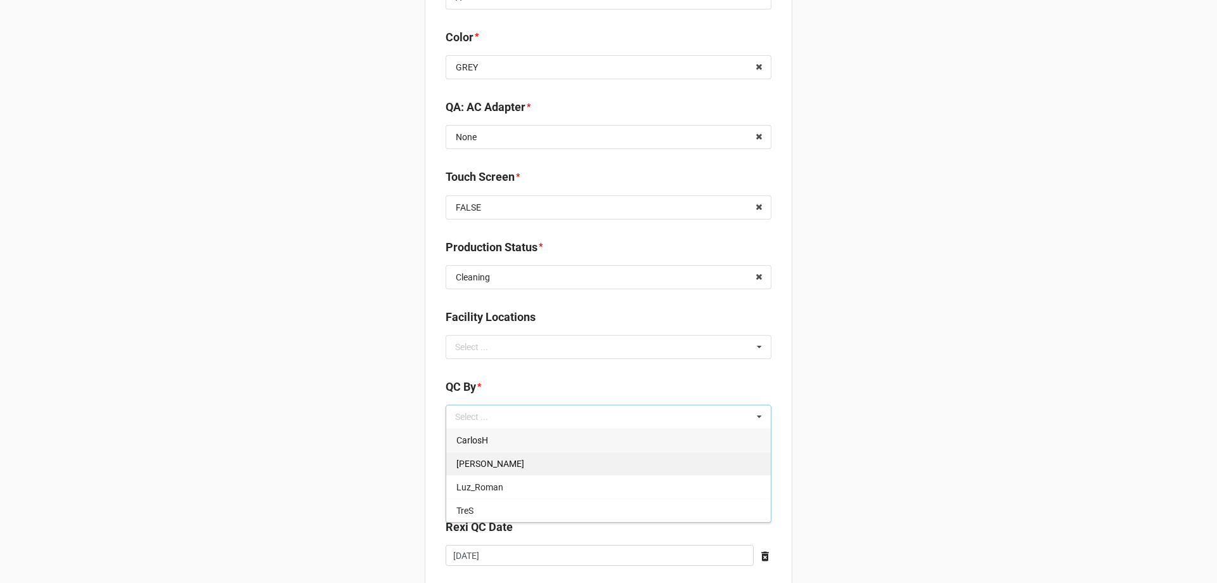
click at [601, 469] on div "[PERSON_NAME]" at bounding box center [608, 462] width 325 height 23
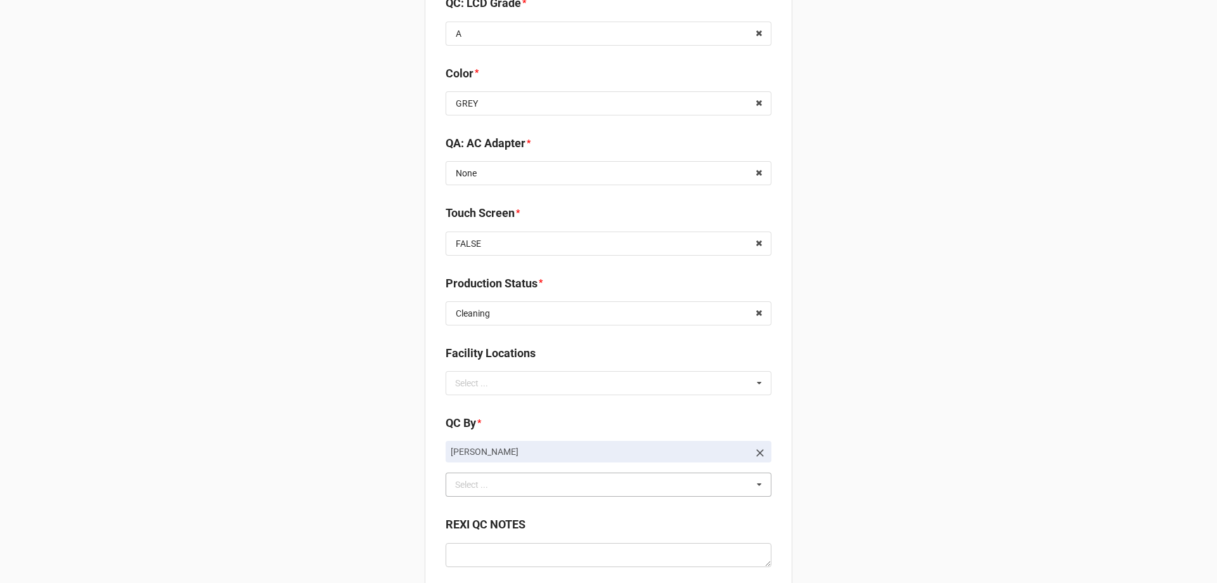
scroll to position [1698, 0]
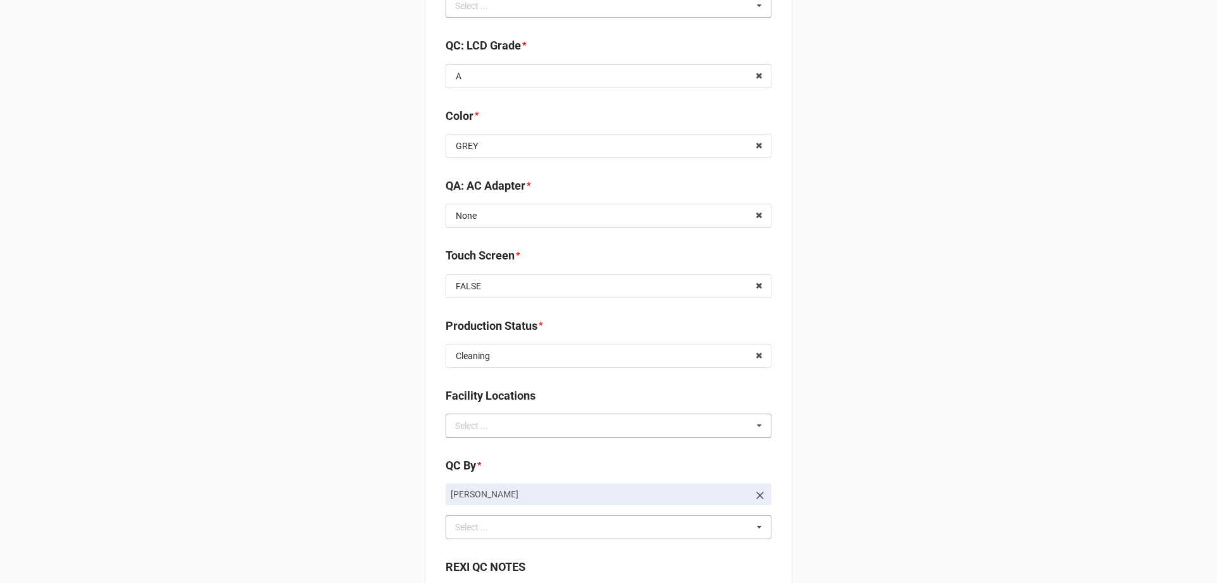
click at [756, 430] on icon at bounding box center [759, 425] width 19 height 23
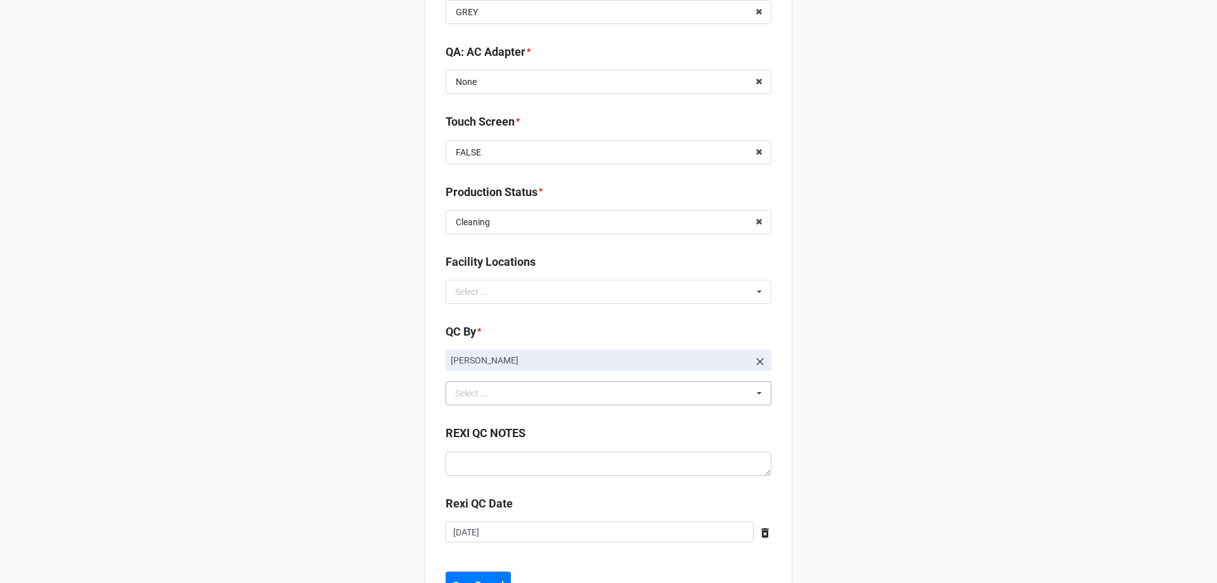
scroll to position [1888, 0]
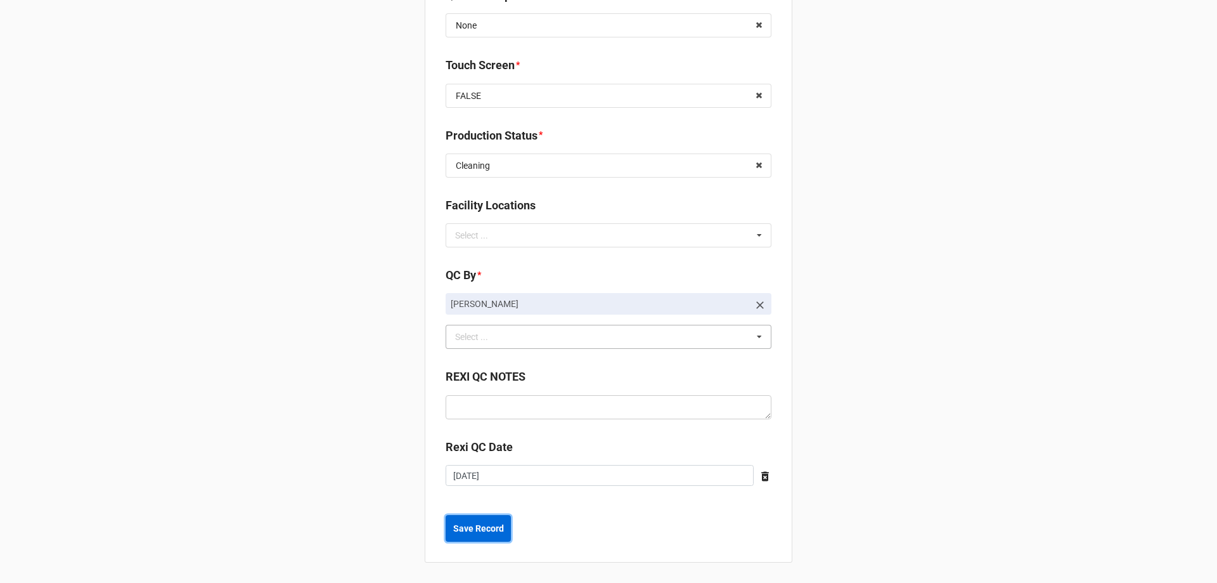
click at [473, 526] on b "Save Record" at bounding box center [478, 528] width 51 height 13
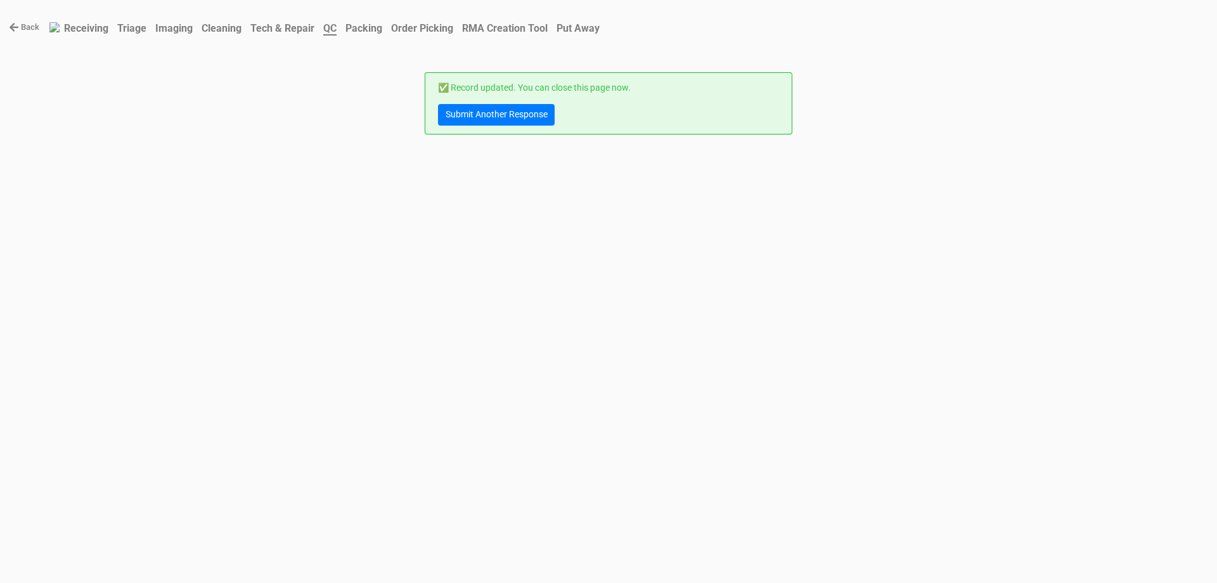
scroll to position [0, 0]
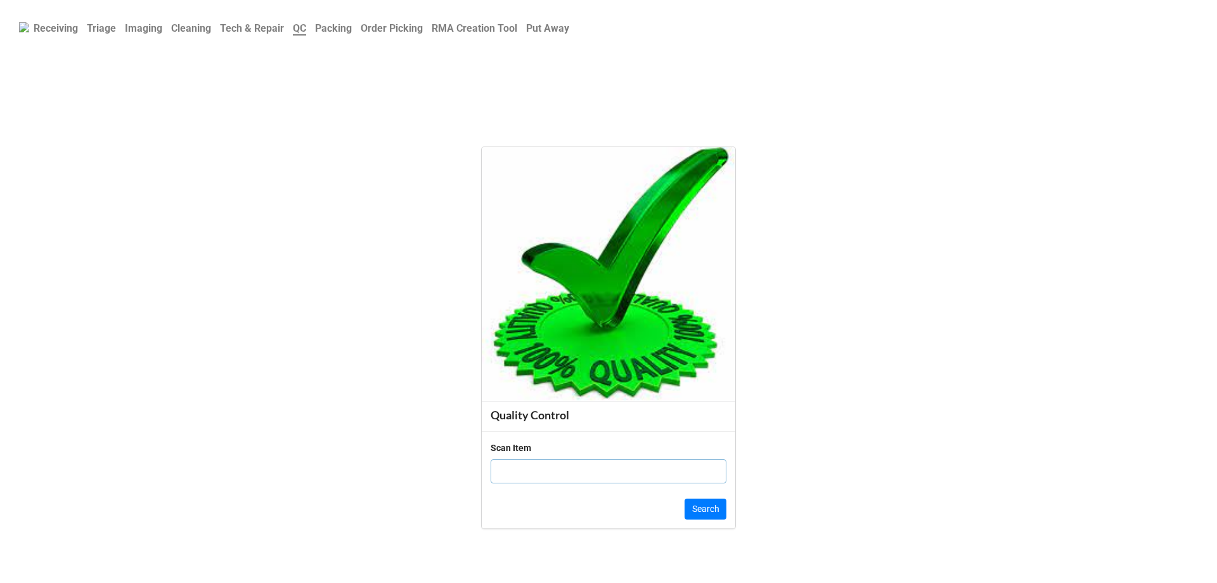
click at [546, 465] on input "text" at bounding box center [609, 471] width 236 height 24
click button "Search" at bounding box center [706, 509] width 42 height 22
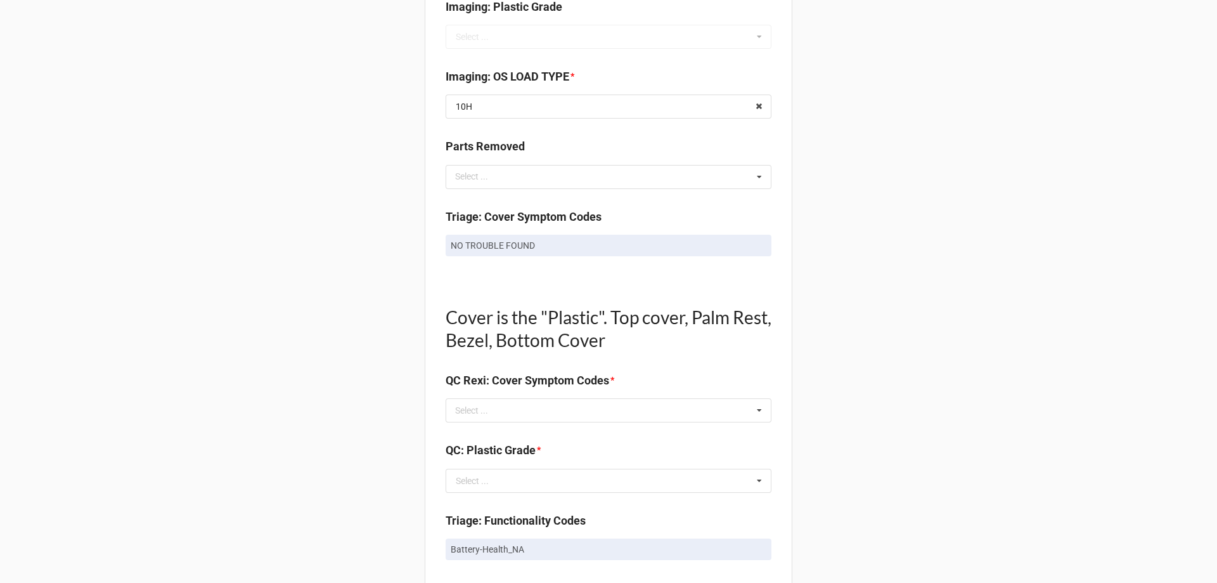
scroll to position [634, 0]
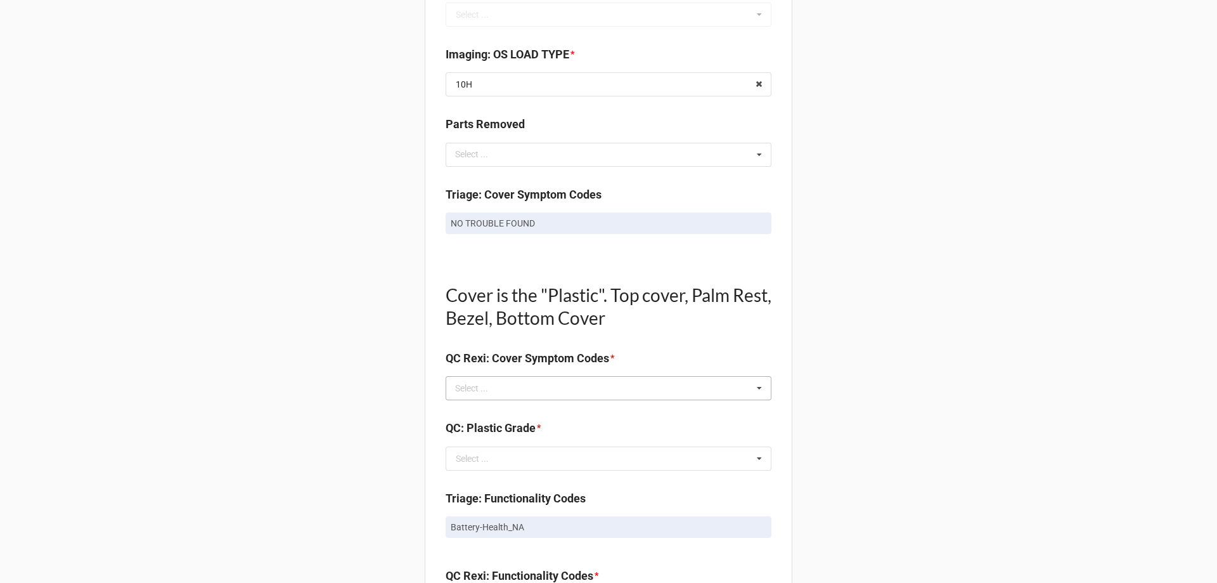
click at [744, 392] on div "Select ... No results found." at bounding box center [609, 388] width 326 height 24
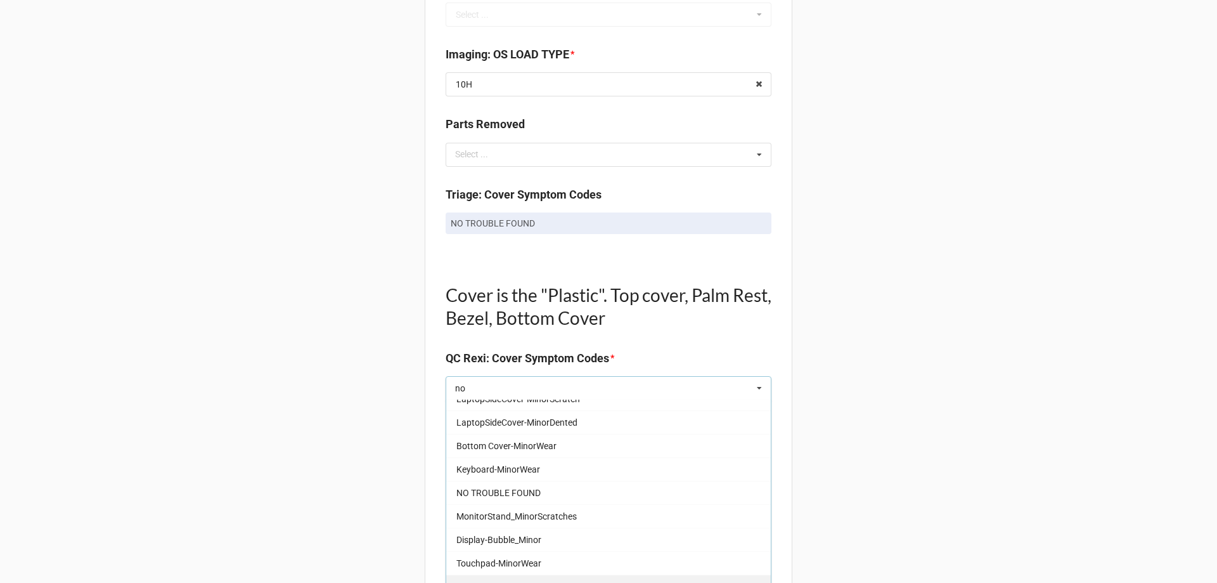
scroll to position [317, 0]
type input "no"
click at [592, 496] on div "NO TROUBLE FOUND" at bounding box center [608, 492] width 325 height 23
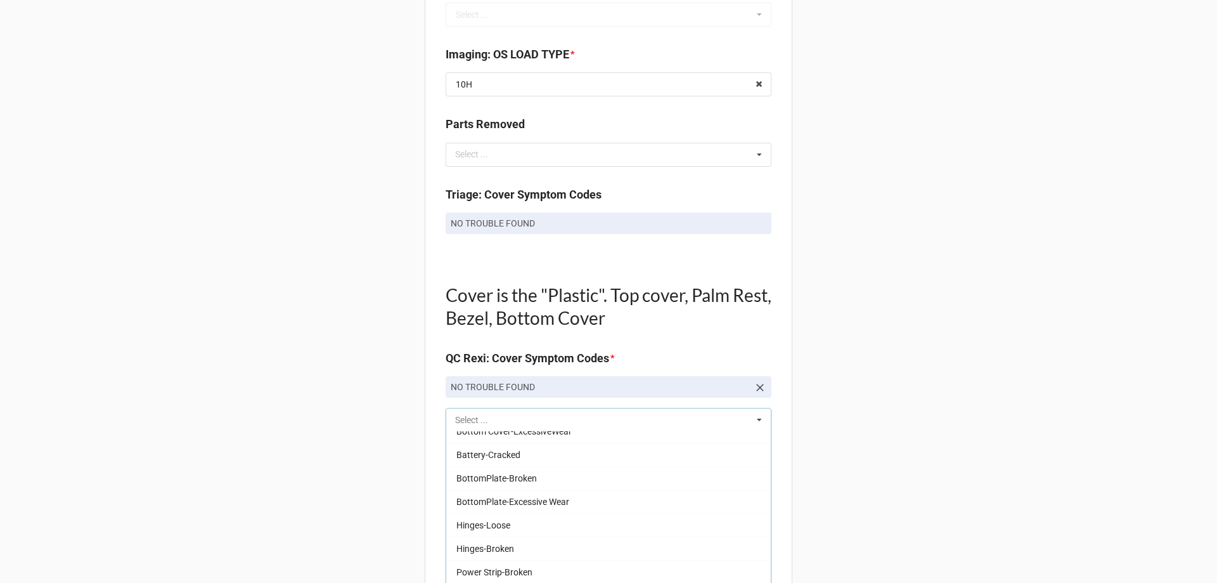
scroll to position [1185, 0]
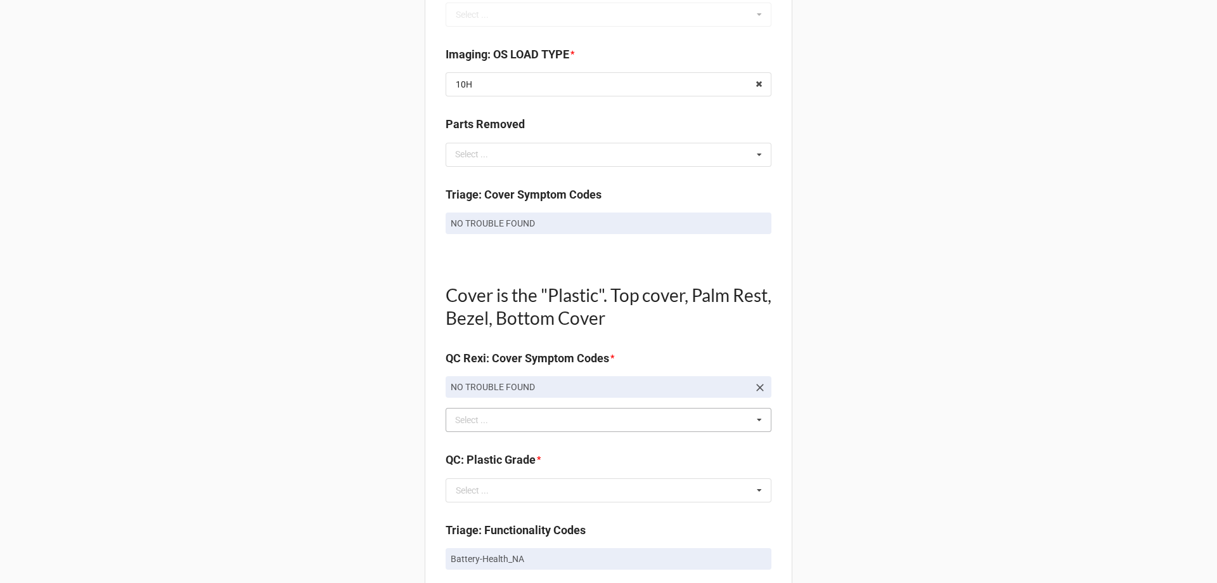
click at [874, 375] on div "Back Receiving Triage Imaging Cleaning Tech & Repair QC Packing Order Picking R…" at bounding box center [608, 458] width 1217 height 2185
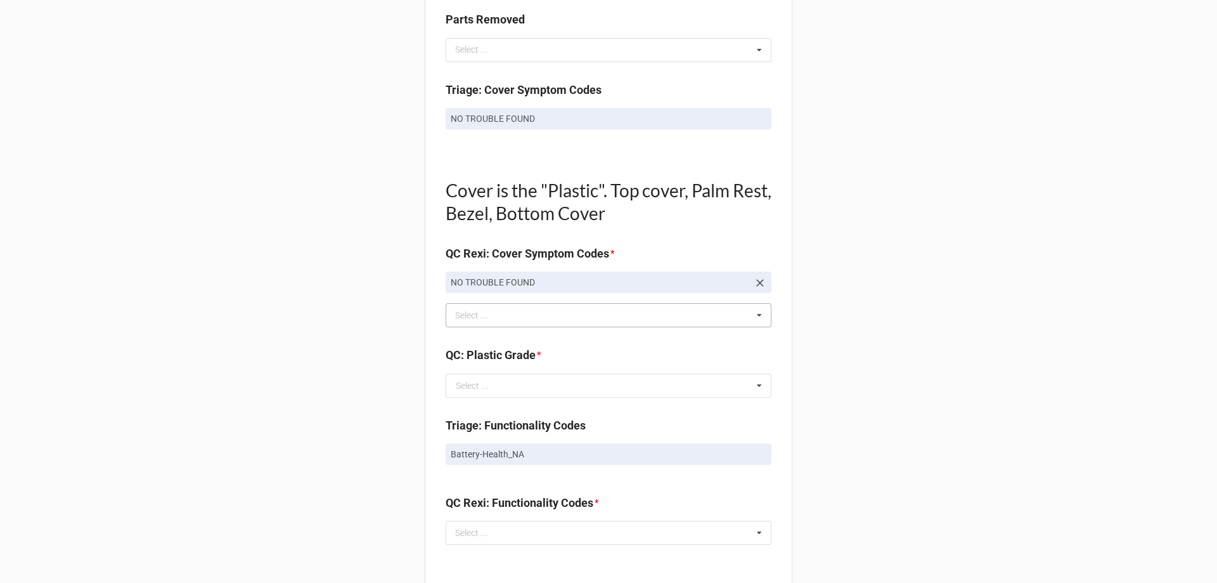
scroll to position [761, 0]
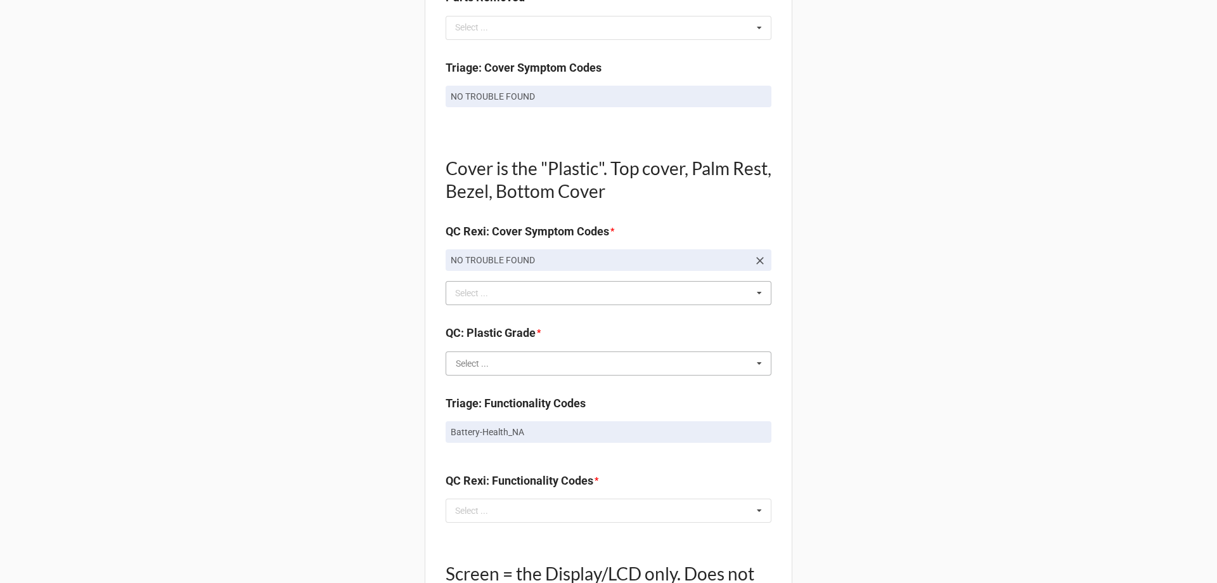
click at [713, 361] on input "text" at bounding box center [609, 363] width 325 height 23
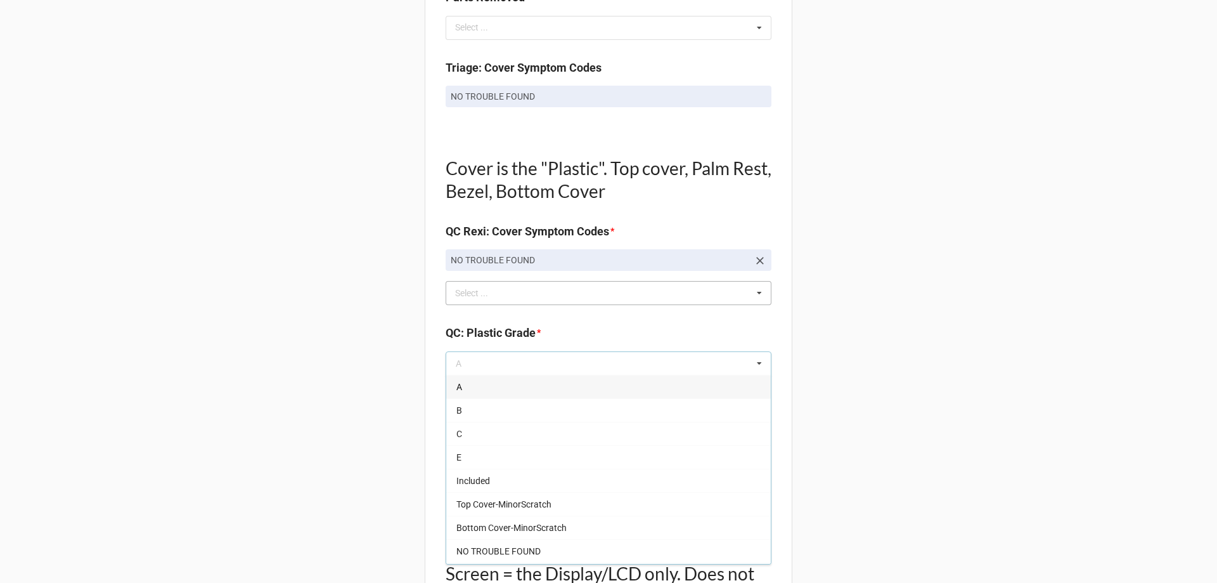
click at [535, 385] on div "A" at bounding box center [608, 386] width 325 height 23
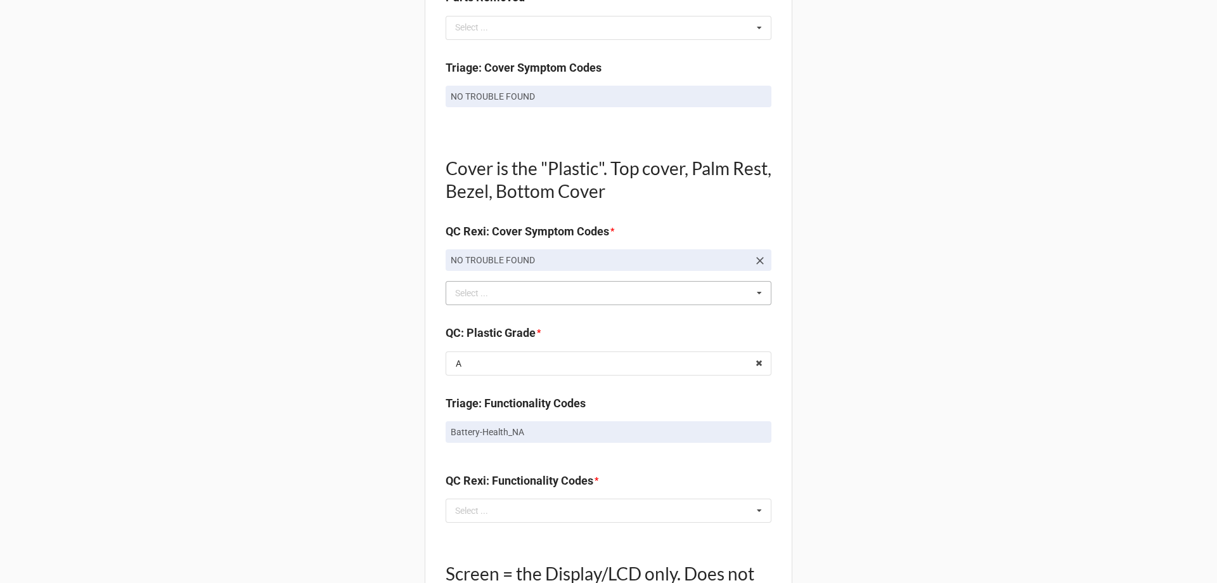
click at [896, 356] on div "Back Receiving Triage Imaging Cleaning Tech & Repair QC Packing Order Picking R…" at bounding box center [608, 331] width 1217 height 2185
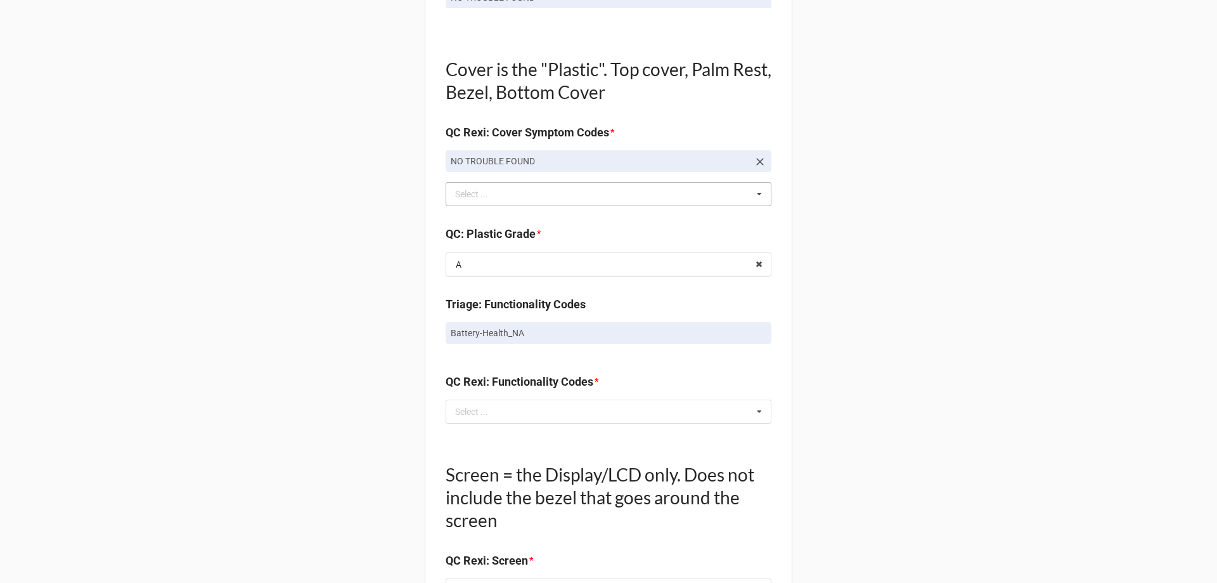
scroll to position [888, 0]
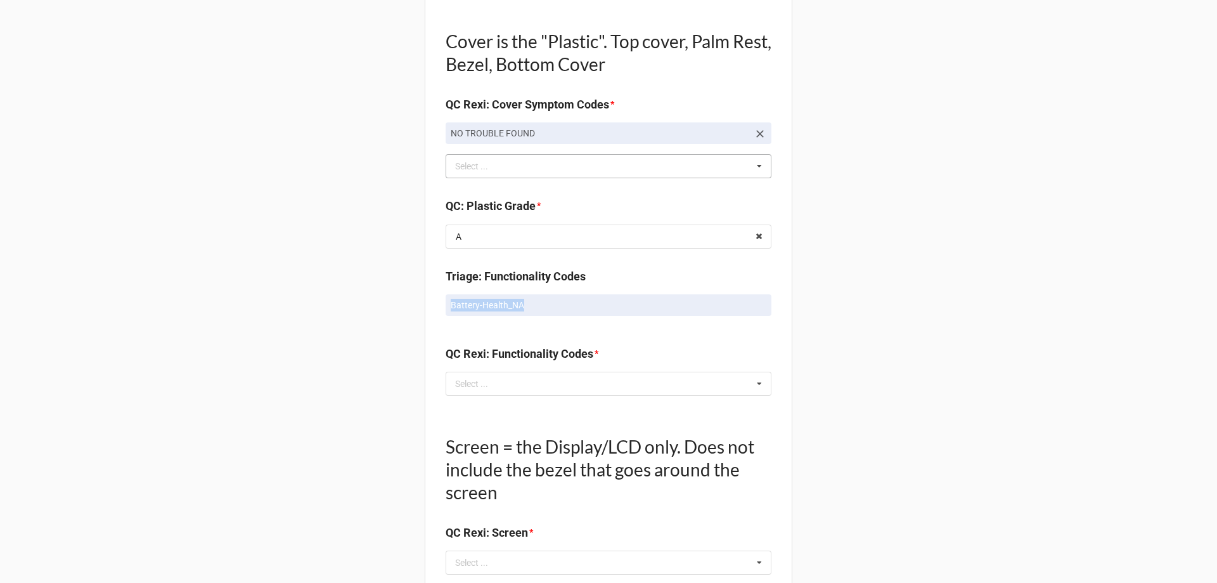
drag, startPoint x: 448, startPoint y: 302, endPoint x: 519, endPoint y: 309, distance: 72.0
click at [519, 309] on p "Battery-Health_NA" at bounding box center [609, 305] width 316 height 13
copy p "Battery-Health_NA"
click at [604, 388] on div "Select ... No results found." at bounding box center [609, 383] width 326 height 24
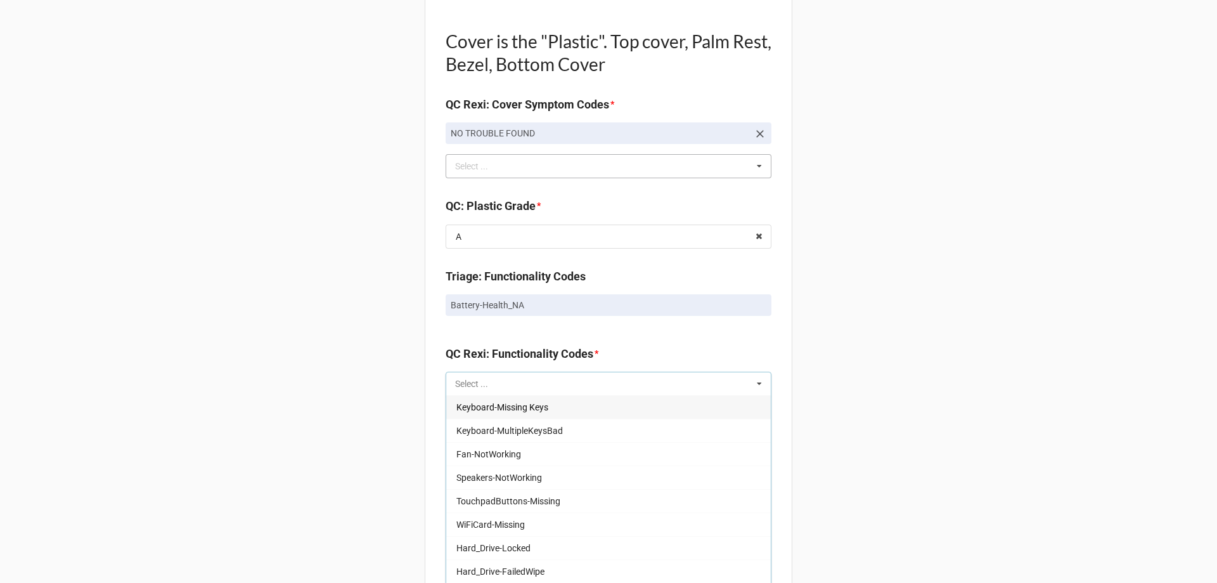
paste input "Battery-Health_NA"
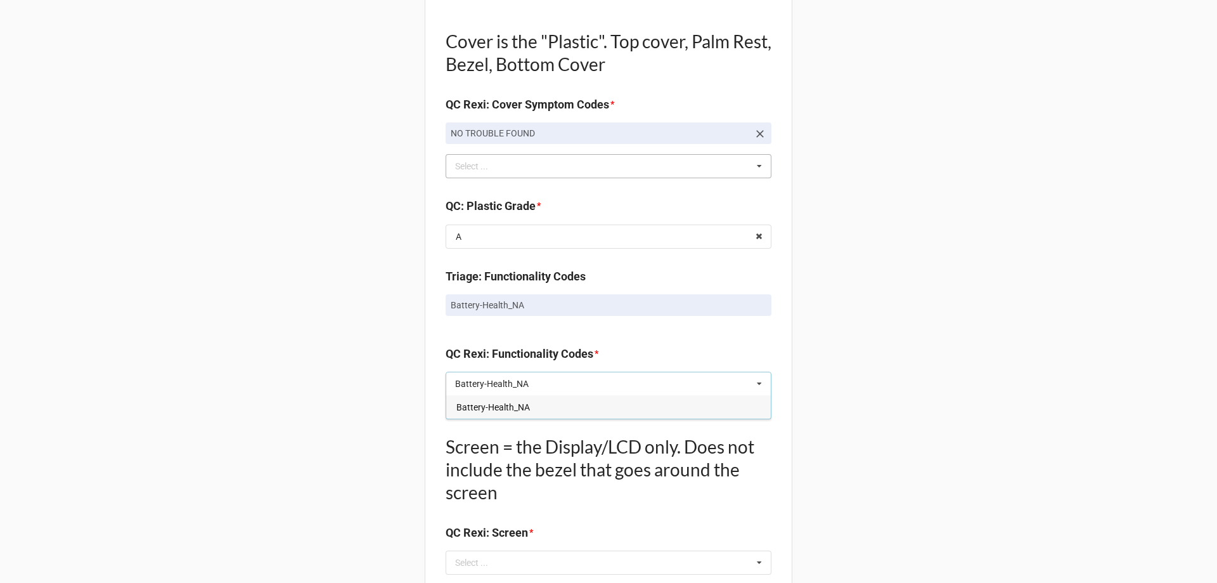
type input "Battery-Health_NA"
click at [554, 411] on div "Battery-Health_NA" at bounding box center [608, 406] width 325 height 23
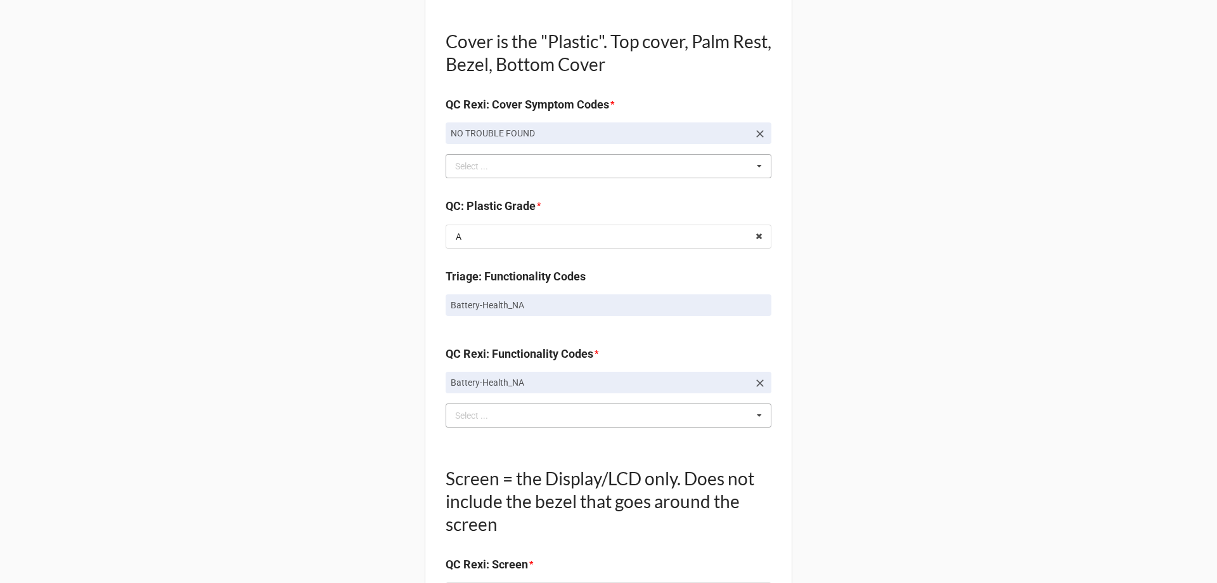
click at [853, 330] on div "Back Receiving Triage Imaging Cleaning Tech & Repair QC Packing Order Picking R…" at bounding box center [608, 220] width 1217 height 2217
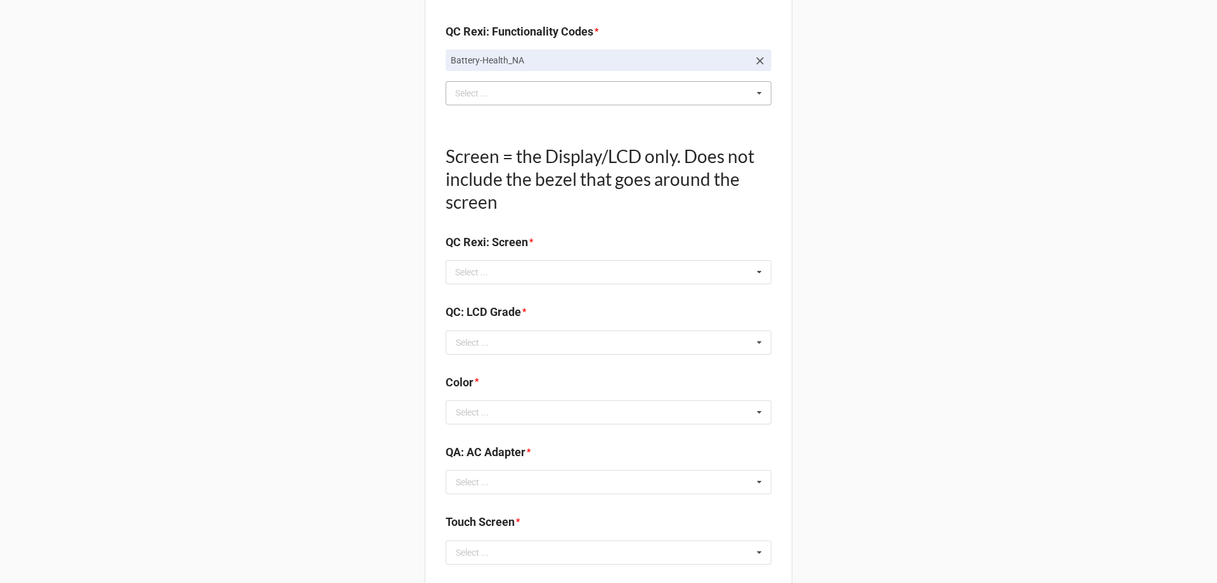
scroll to position [1204, 0]
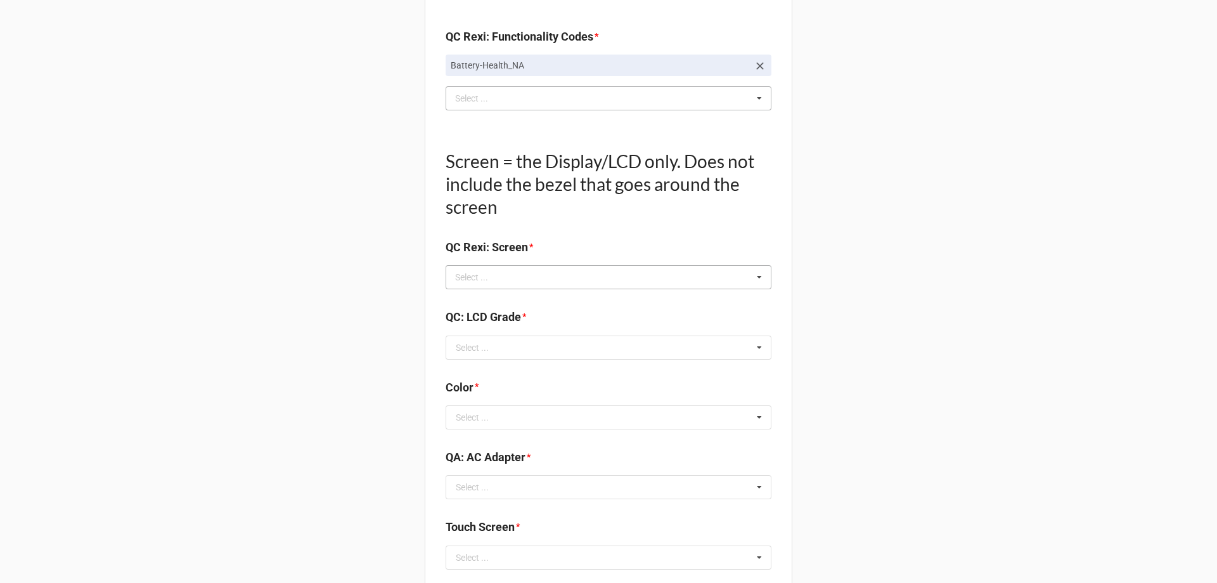
click at [553, 287] on div "Select ... No results found." at bounding box center [609, 277] width 326 height 24
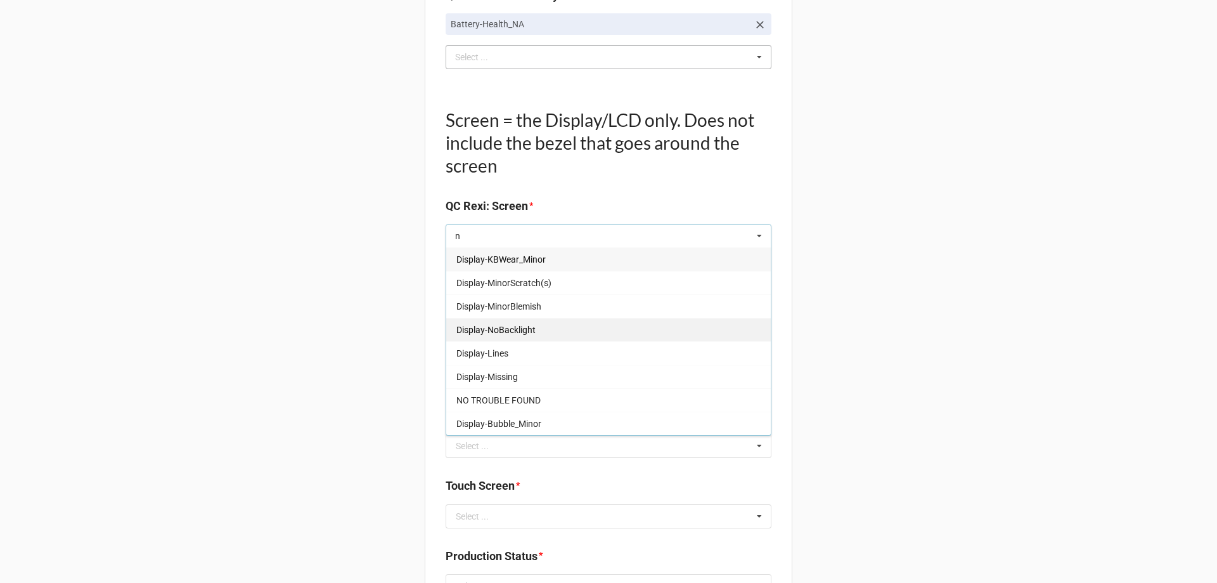
scroll to position [1268, 0]
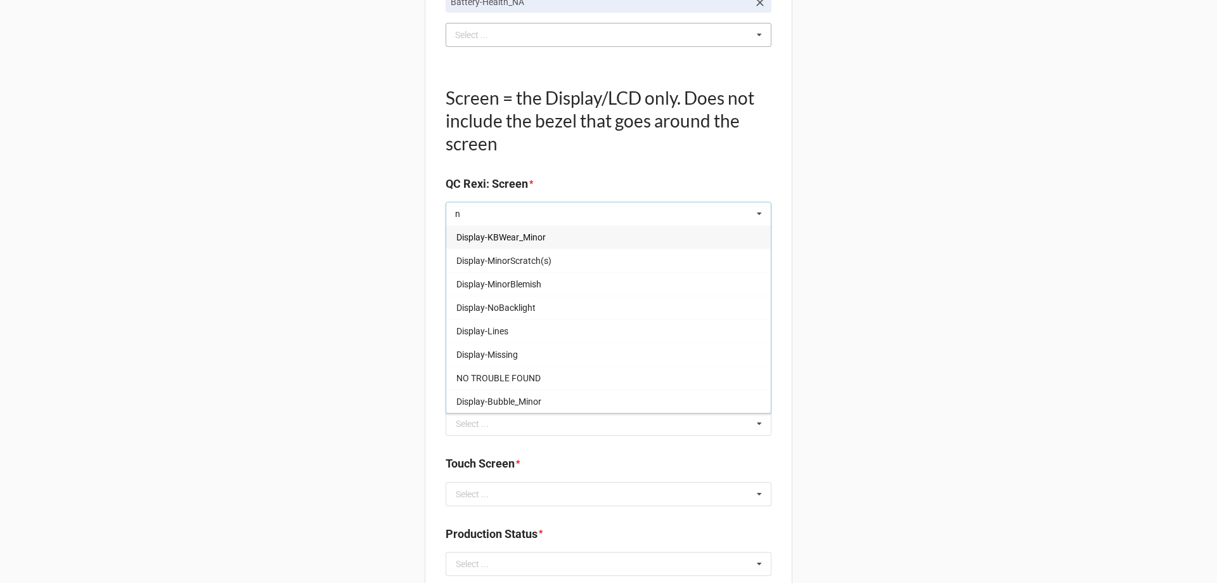
type input "n"
click at [724, 212] on div "n n Select ... Display-KBWear_Minor Display-MinorScratch(s) Display-MinorBlemis…" at bounding box center [609, 214] width 326 height 24
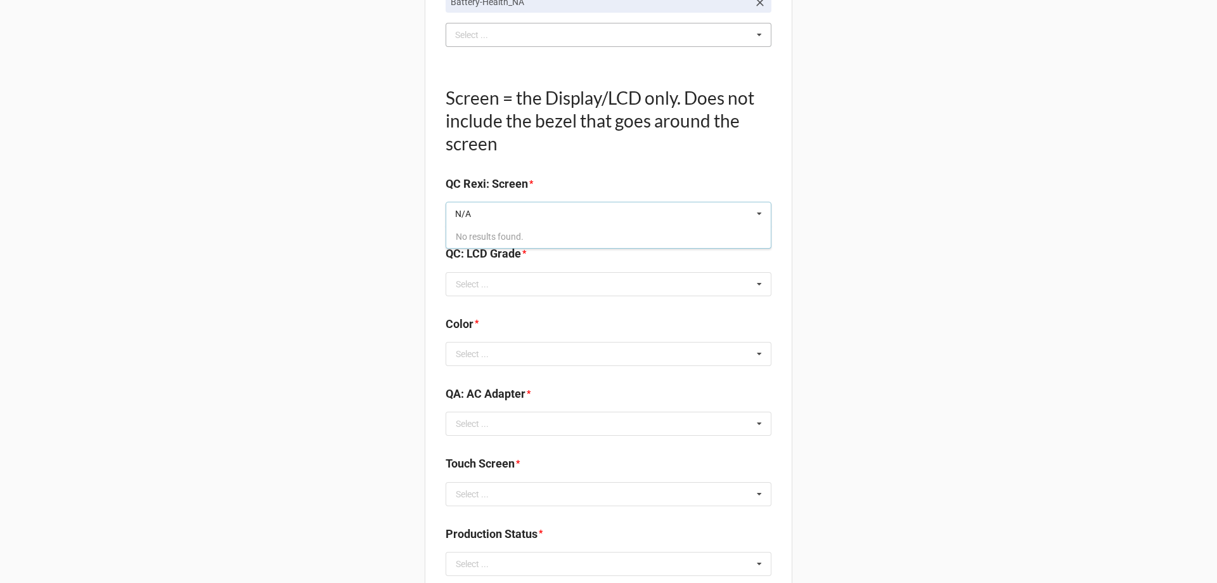
type input "N/A"
click at [662, 212] on div "N/A Select ... Display-KBWear_Minor Display-MajorScratch Display-KBWear_Major D…" at bounding box center [609, 214] width 326 height 24
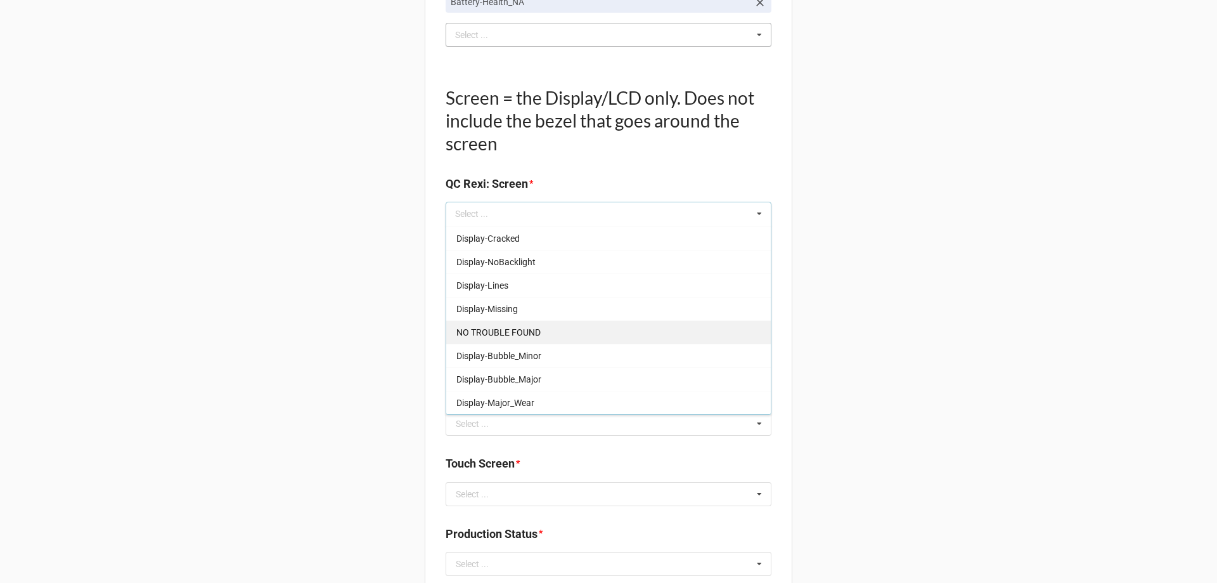
click at [570, 327] on div "NO TROUBLE FOUND" at bounding box center [608, 331] width 325 height 23
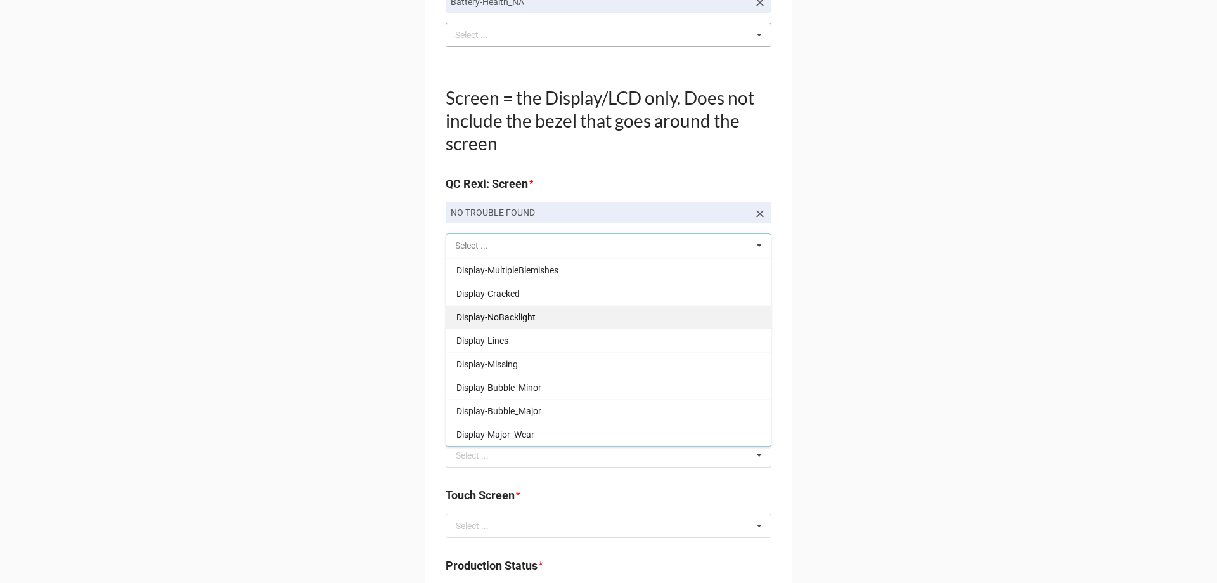
scroll to position [186, 0]
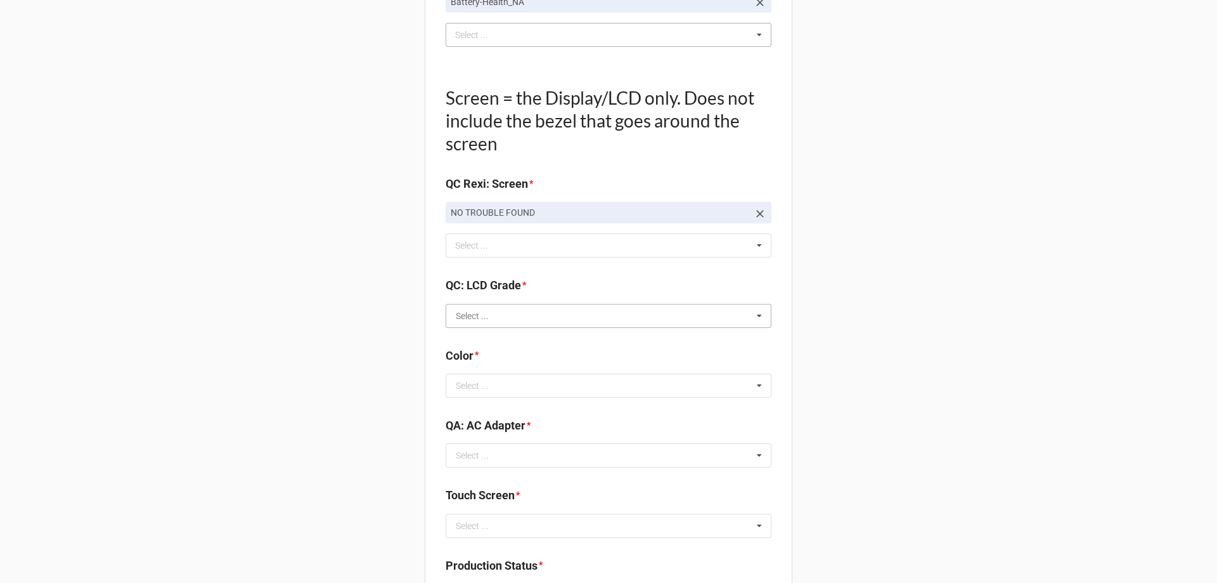
click at [651, 320] on input "text" at bounding box center [609, 315] width 325 height 23
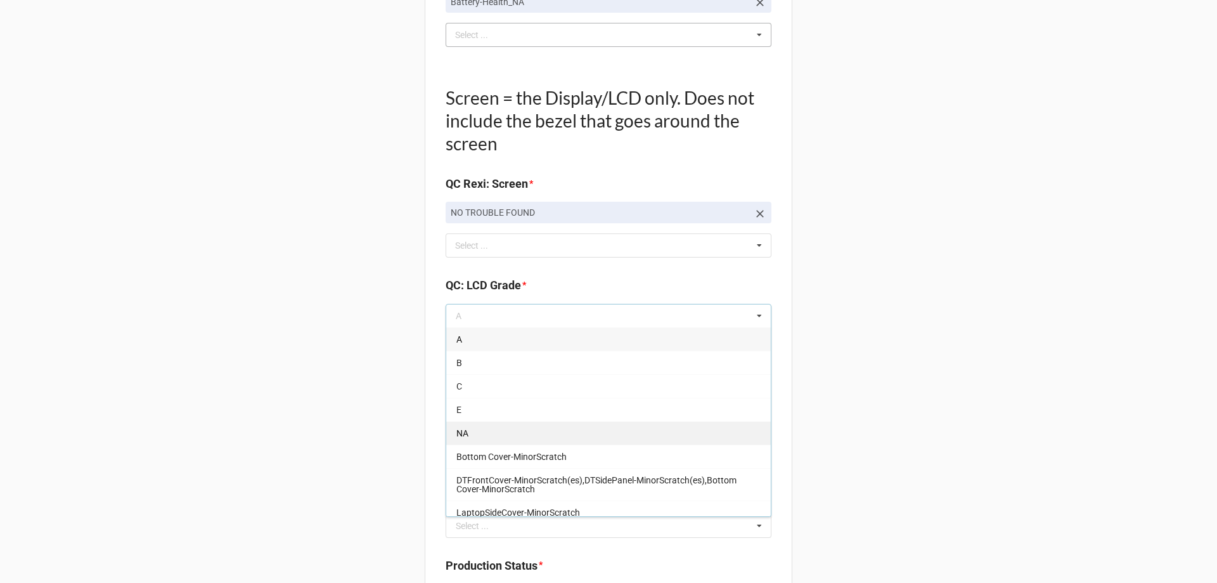
click at [527, 441] on div "NA" at bounding box center [608, 432] width 325 height 23
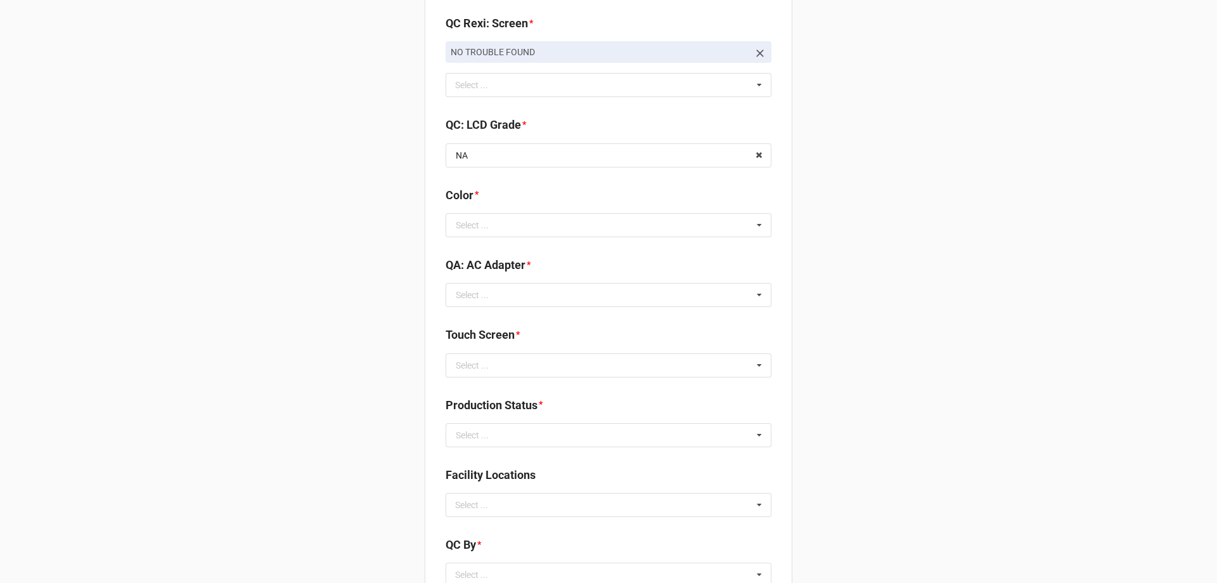
scroll to position [1458, 0]
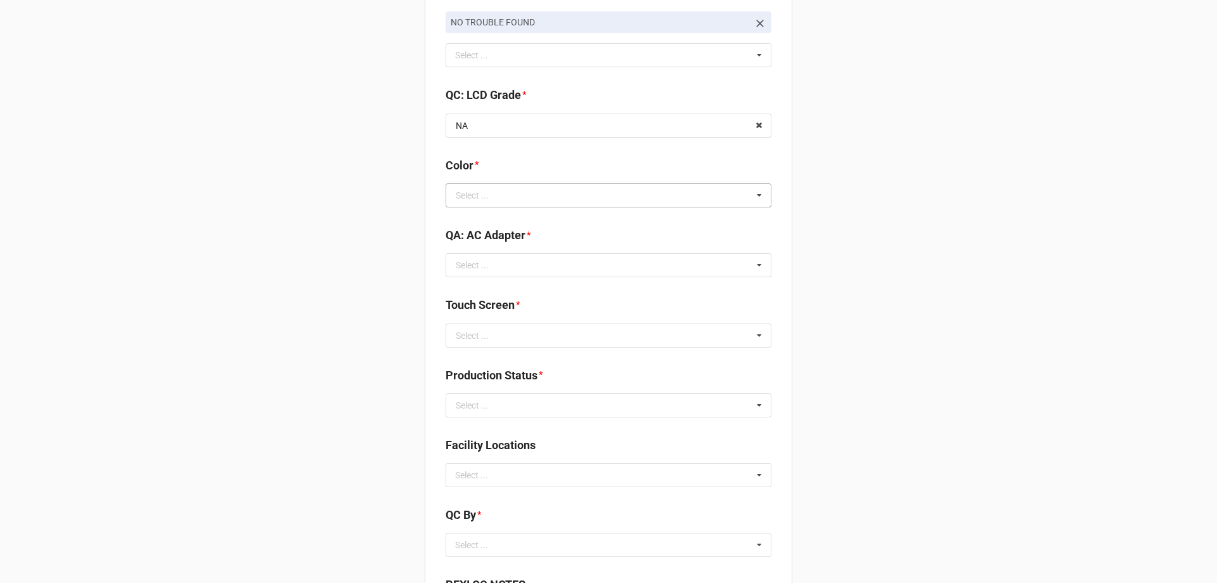
click at [752, 193] on icon at bounding box center [759, 195] width 19 height 23
click at [530, 226] on div "BLACK" at bounding box center [608, 218] width 325 height 23
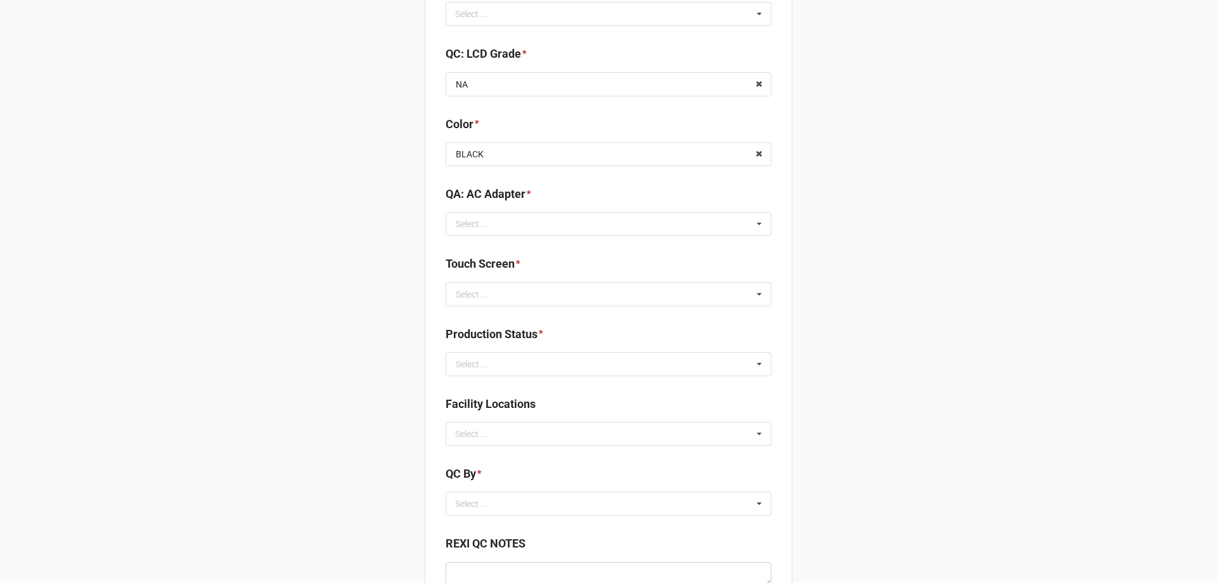
scroll to position [1521, 0]
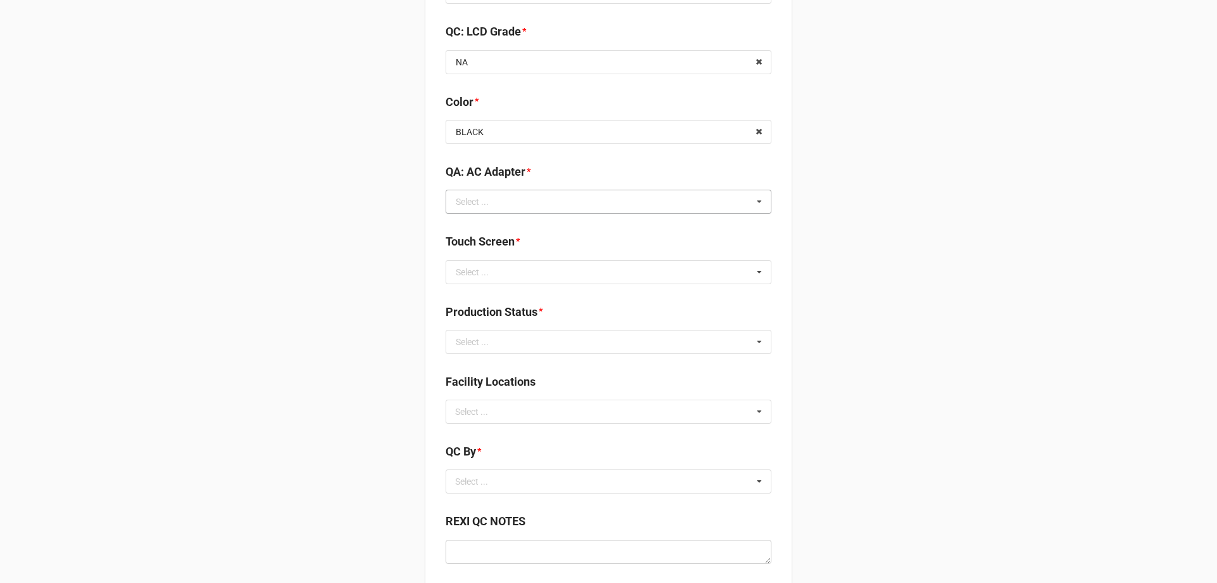
click at [757, 208] on icon at bounding box center [759, 201] width 19 height 23
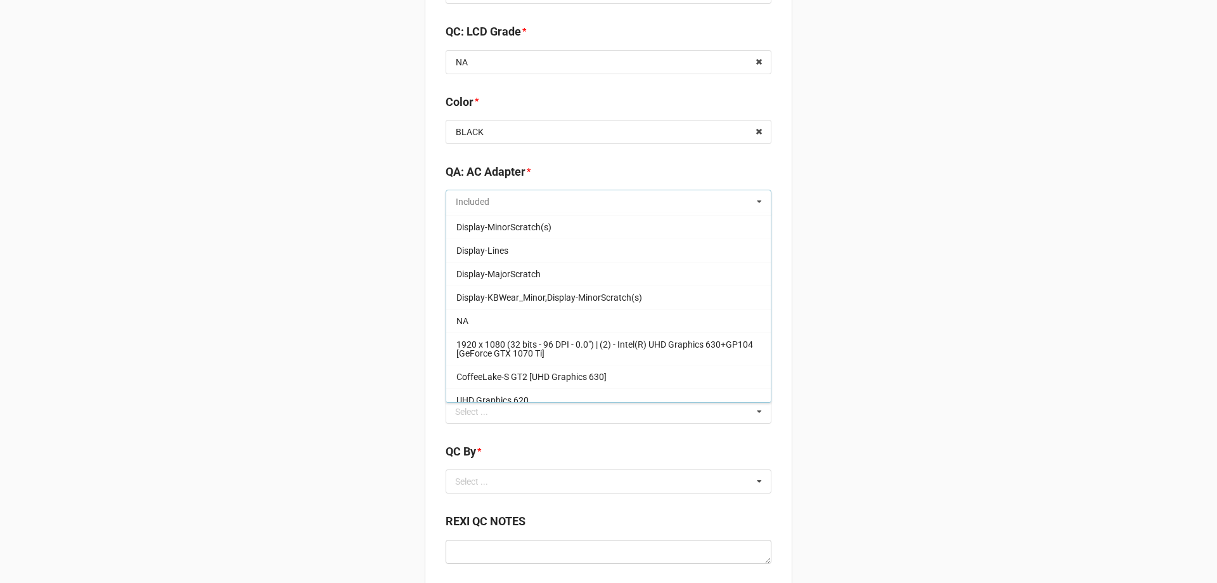
scroll to position [190, 0]
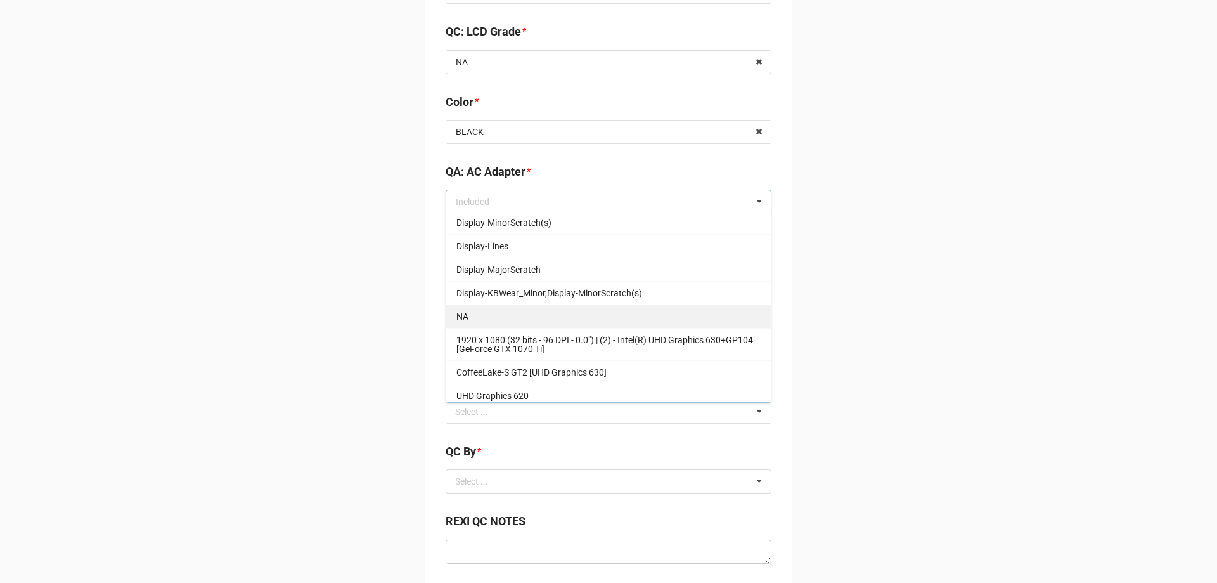
click at [510, 305] on div "NA" at bounding box center [608, 315] width 325 height 23
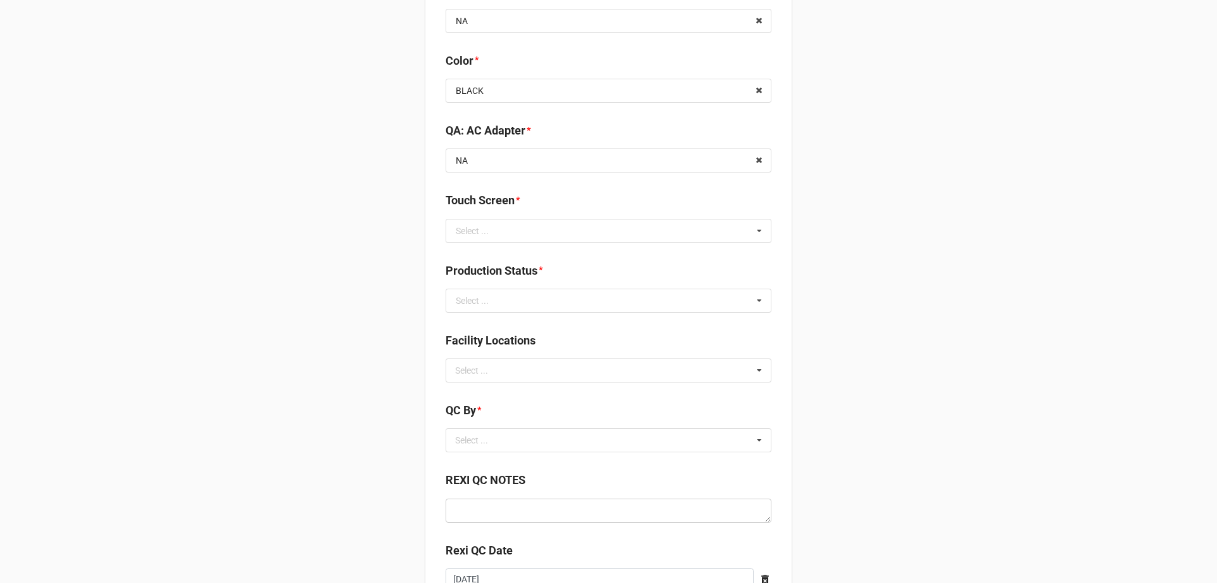
scroll to position [1585, 0]
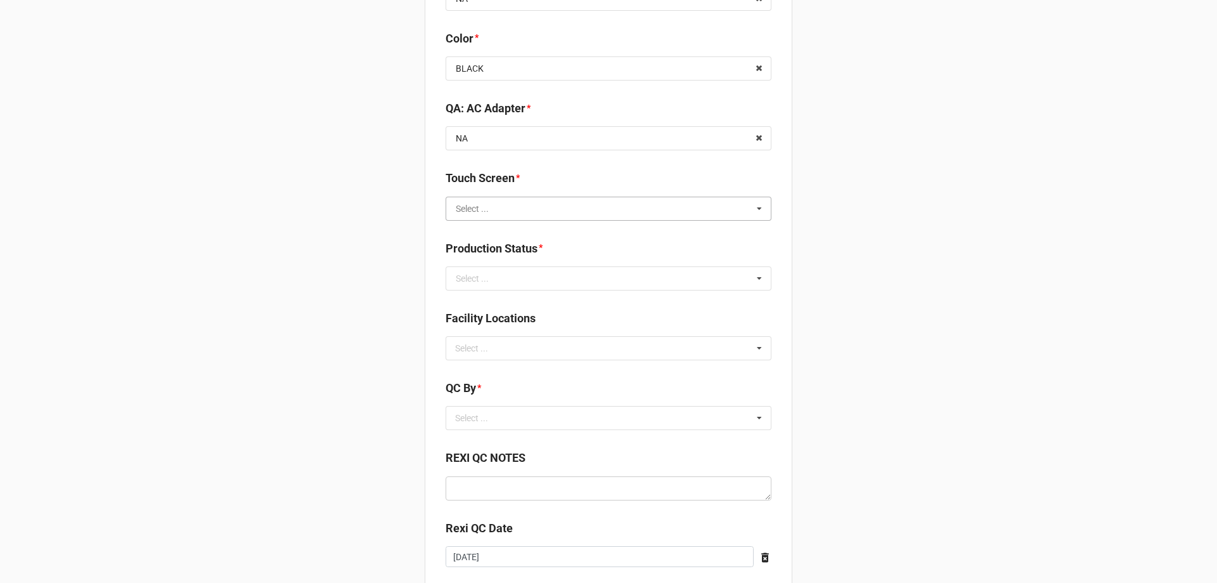
click at [742, 205] on input "text" at bounding box center [609, 208] width 325 height 23
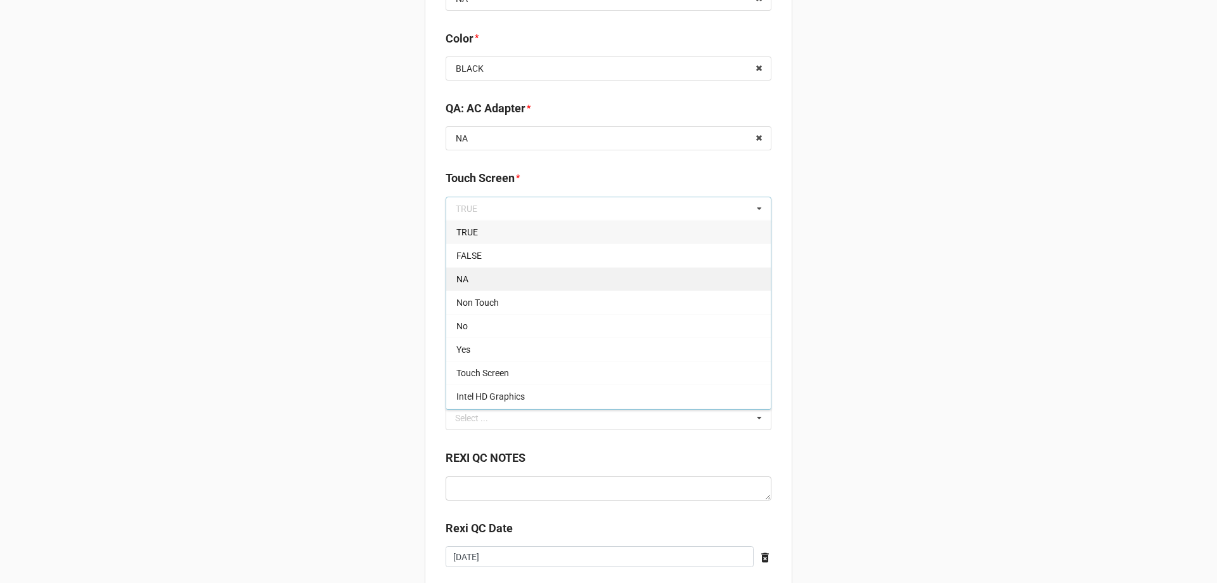
click at [586, 281] on div "NA" at bounding box center [608, 278] width 325 height 23
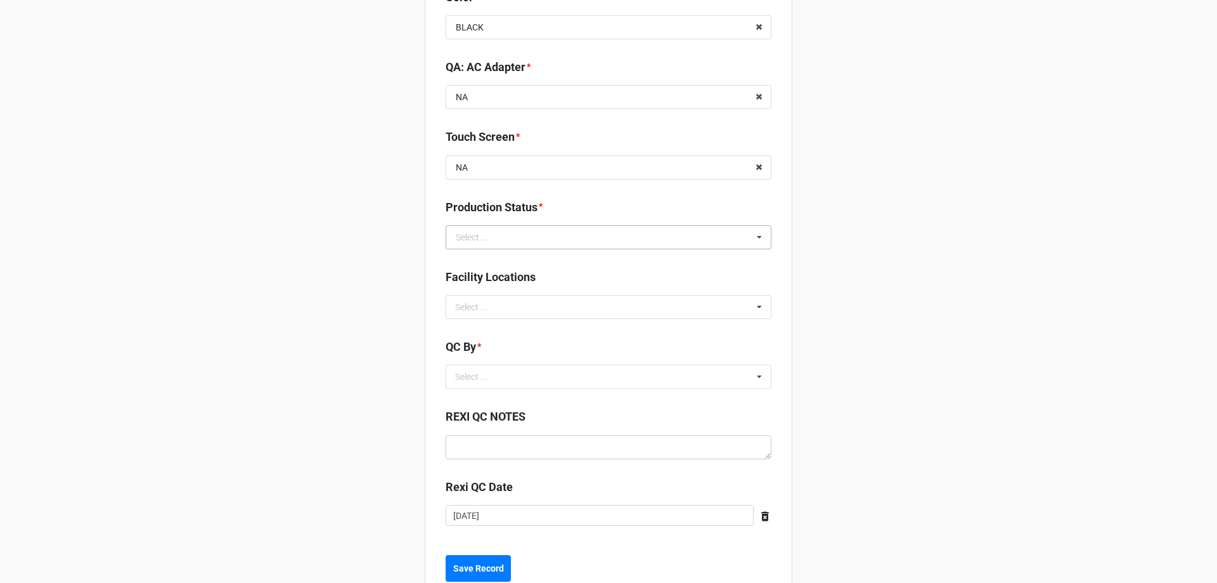
scroll to position [1648, 0]
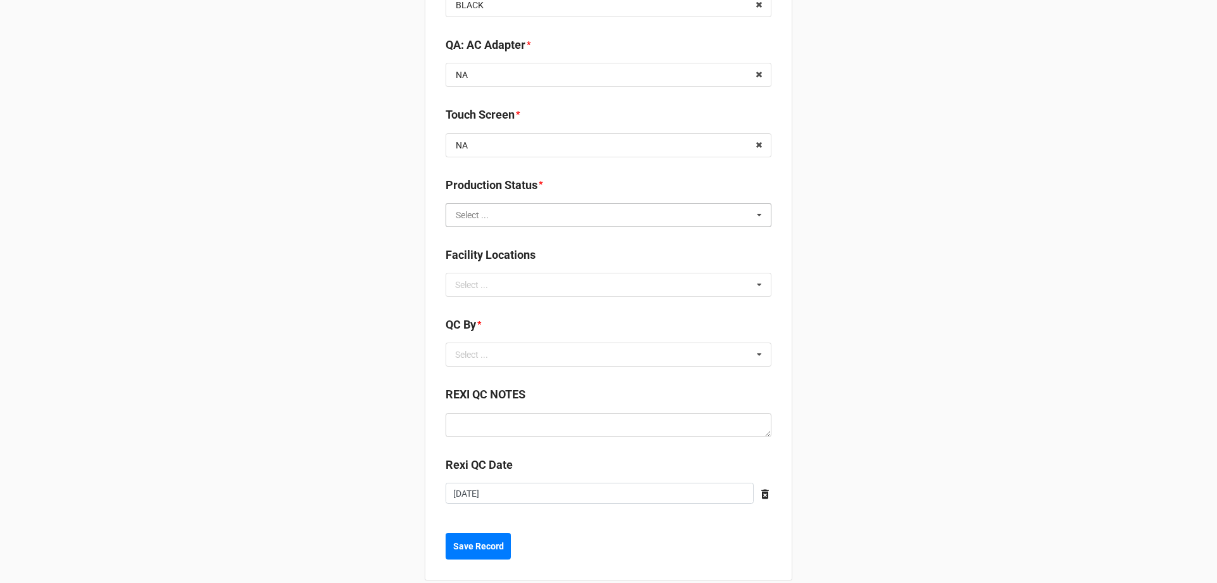
click at [706, 212] on input "text" at bounding box center [609, 214] width 325 height 23
click at [545, 240] on div "Cleaning" at bounding box center [608, 237] width 325 height 23
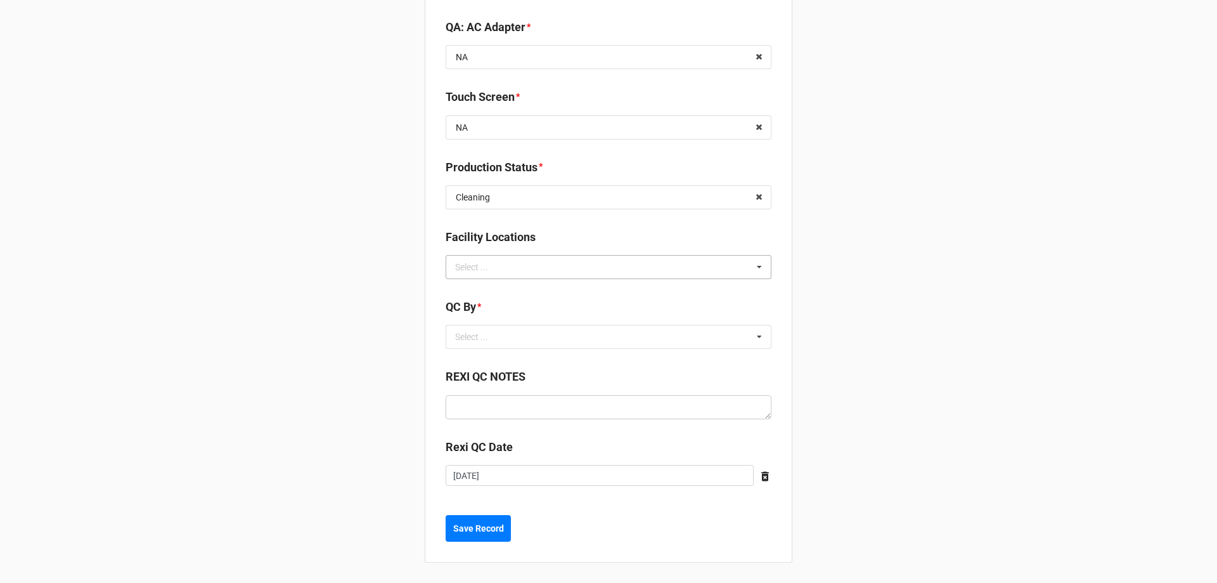
click at [752, 271] on icon at bounding box center [759, 266] width 19 height 23
click at [616, 337] on div "Select ... No results found." at bounding box center [609, 337] width 326 height 24
click at [543, 382] on div "[PERSON_NAME]" at bounding box center [608, 382] width 325 height 23
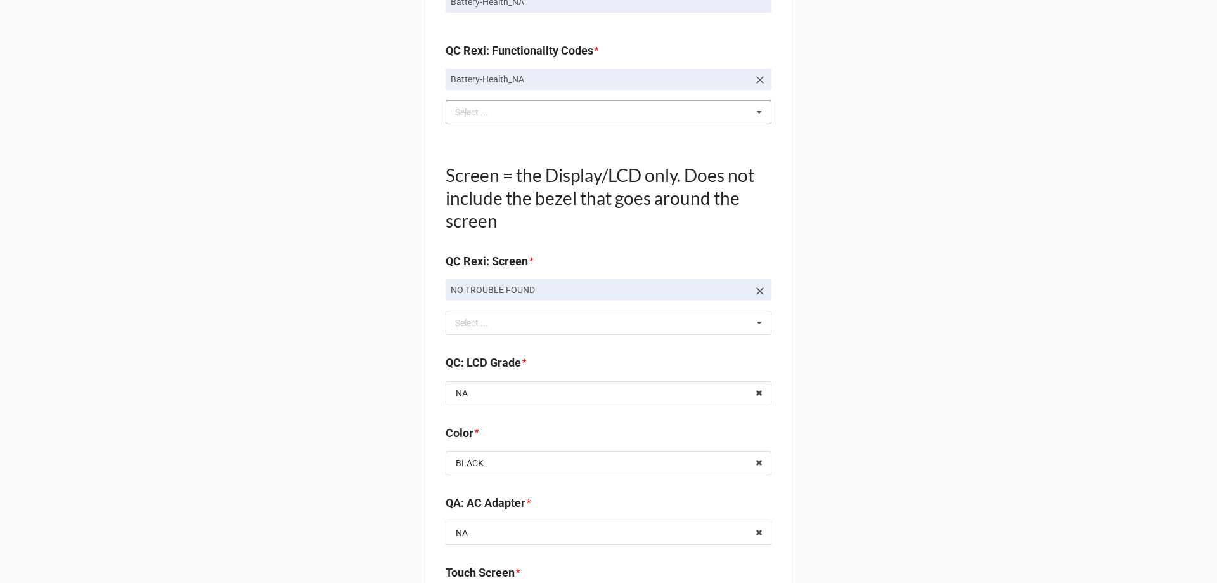
scroll to position [1254, 0]
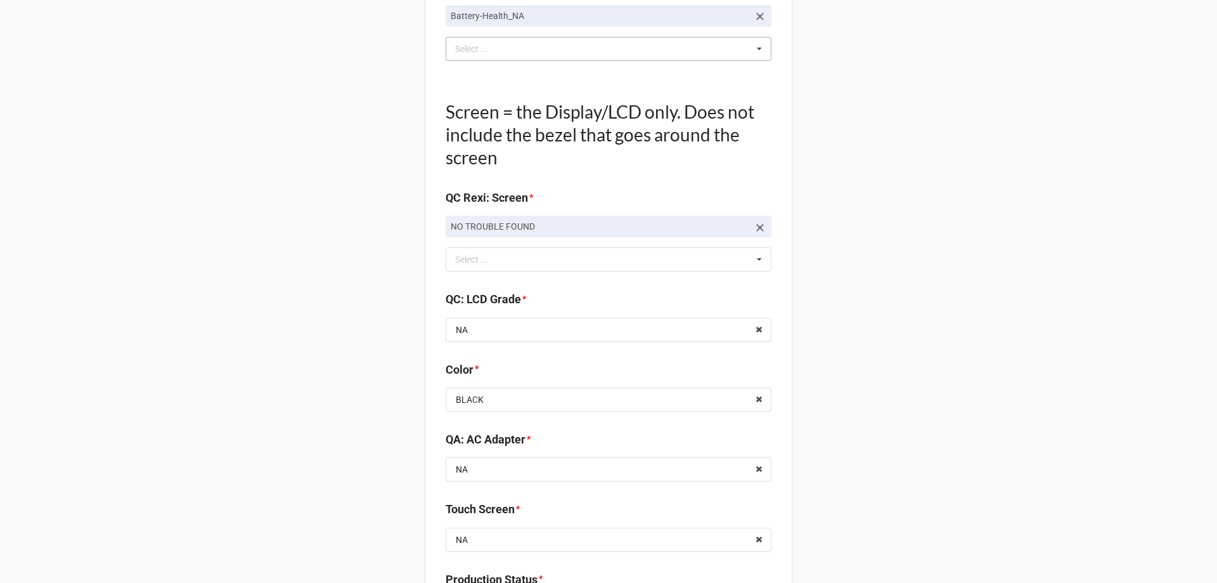
click at [681, 233] on p "NO TROUBLE FOUND" at bounding box center [600, 226] width 298 height 13
click at [707, 225] on p "NO TROUBLE FOUND" at bounding box center [600, 226] width 298 height 13
click at [759, 224] on icon at bounding box center [760, 228] width 8 height 8
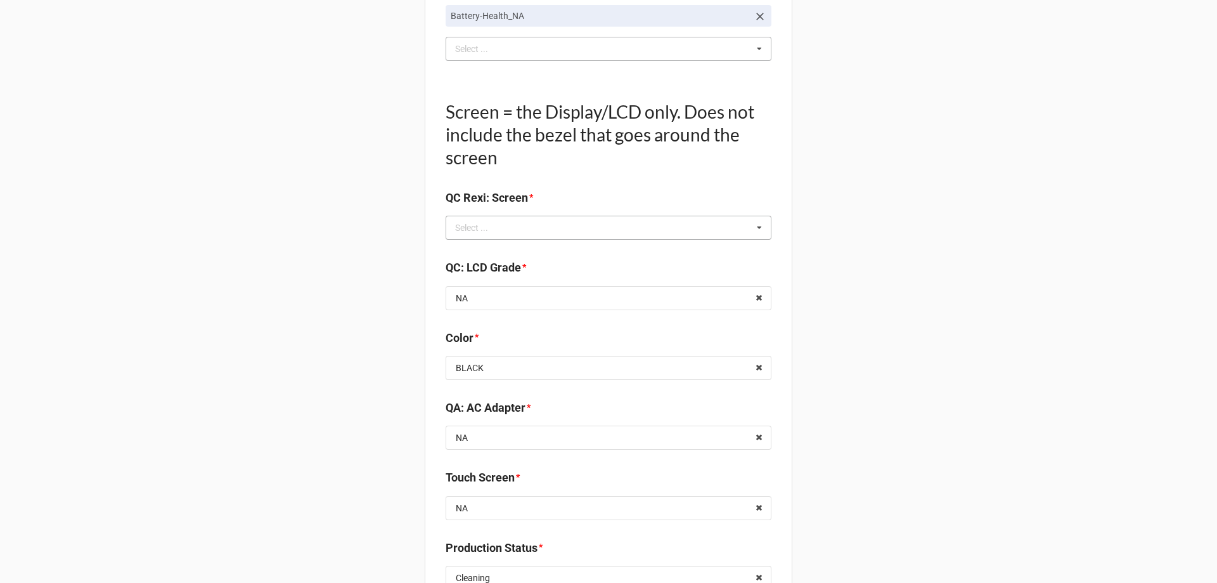
click at [627, 237] on div "N/A Select ... Display-KBWear_Minor Display-MajorScratch Display-KBWear_Major D…" at bounding box center [609, 228] width 326 height 24
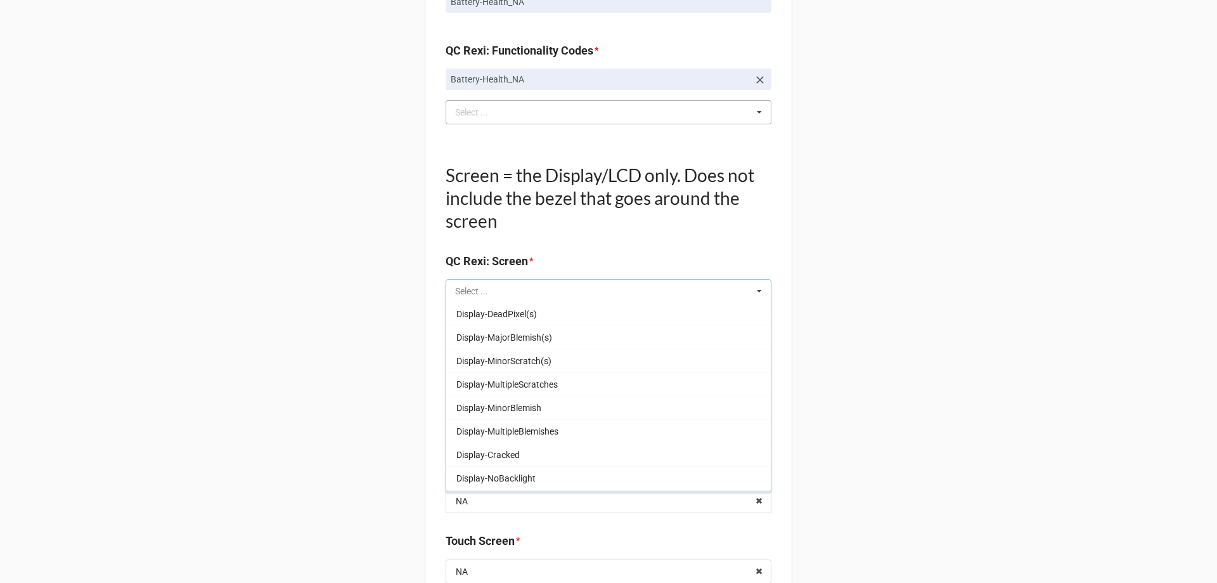
scroll to position [0, 0]
click at [575, 406] on div "NO TROUBLE FOUND" at bounding box center [608, 408] width 325 height 23
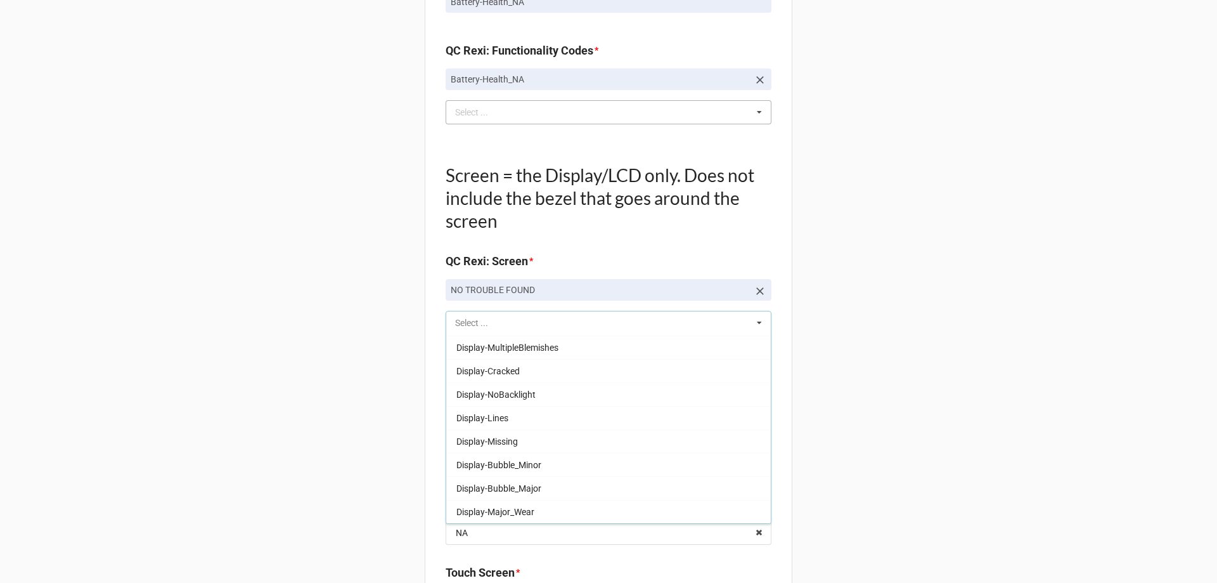
scroll to position [186, 0]
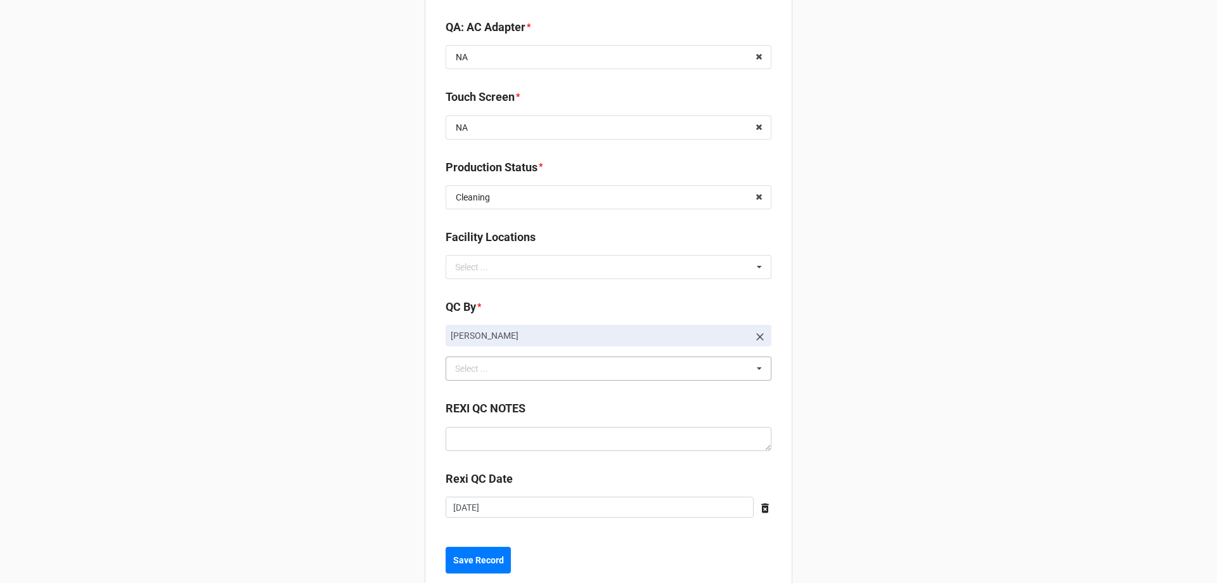
scroll to position [1698, 0]
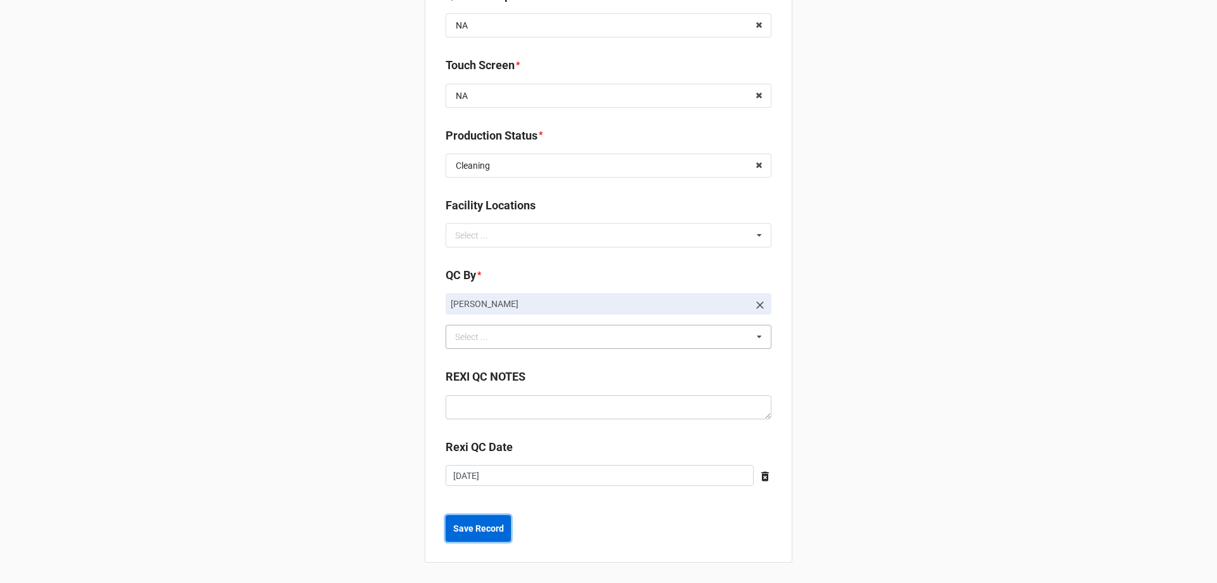
click at [496, 530] on b "Save Record" at bounding box center [478, 528] width 51 height 13
